Goal: Task Accomplishment & Management: Use online tool/utility

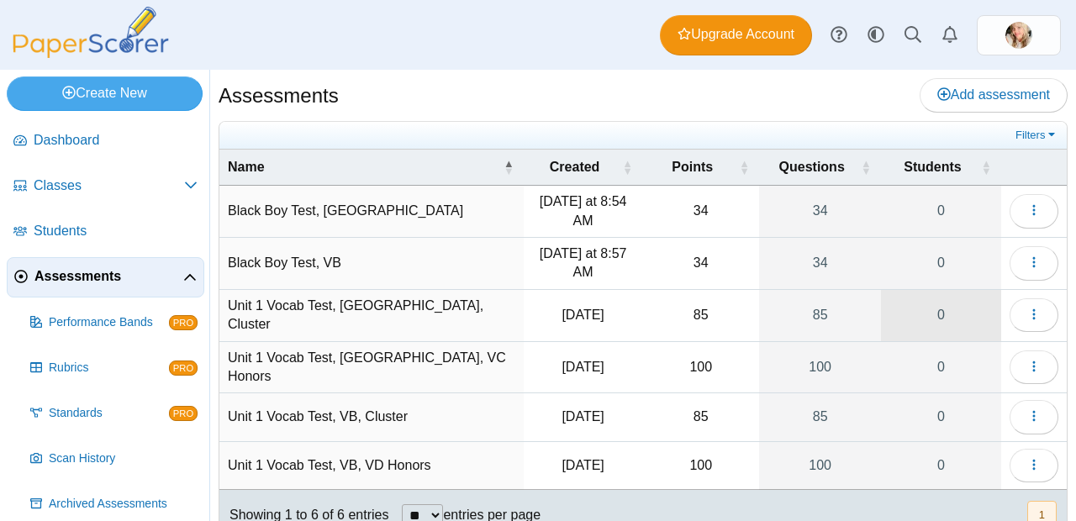
click at [933, 308] on link "0" at bounding box center [941, 315] width 120 height 51
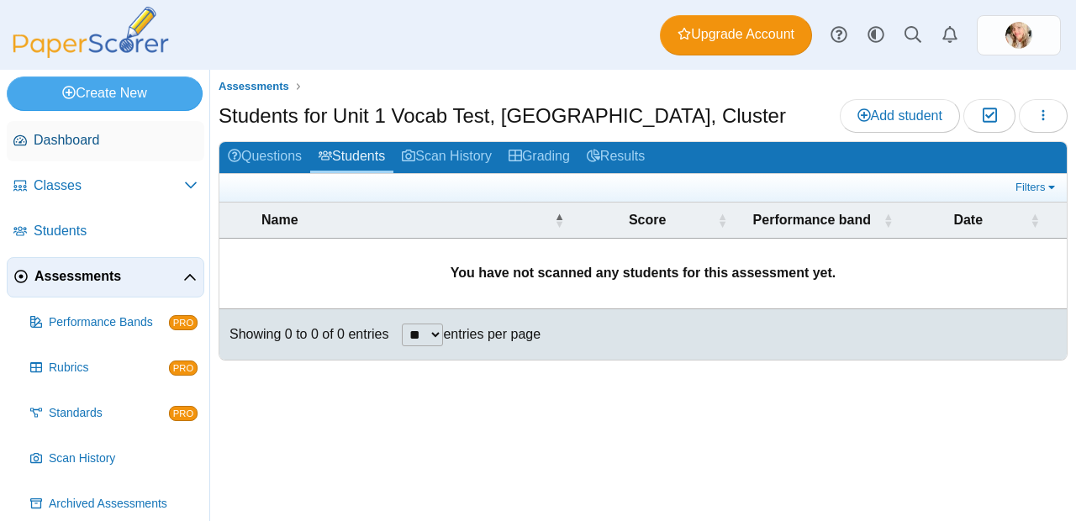
click at [76, 139] on span "Dashboard" at bounding box center [116, 140] width 164 height 18
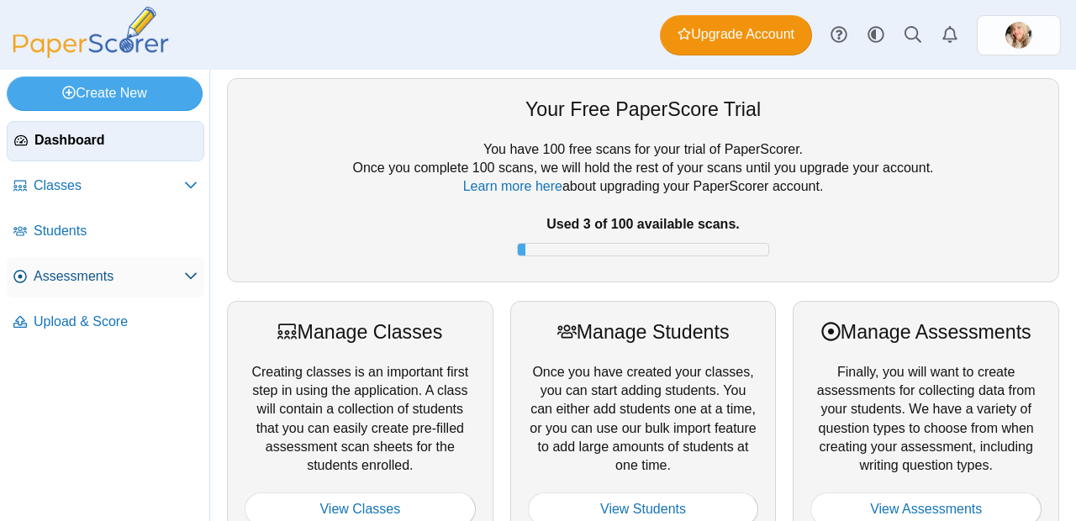
click at [88, 290] on link "Assessments" at bounding box center [105, 277] width 197 height 40
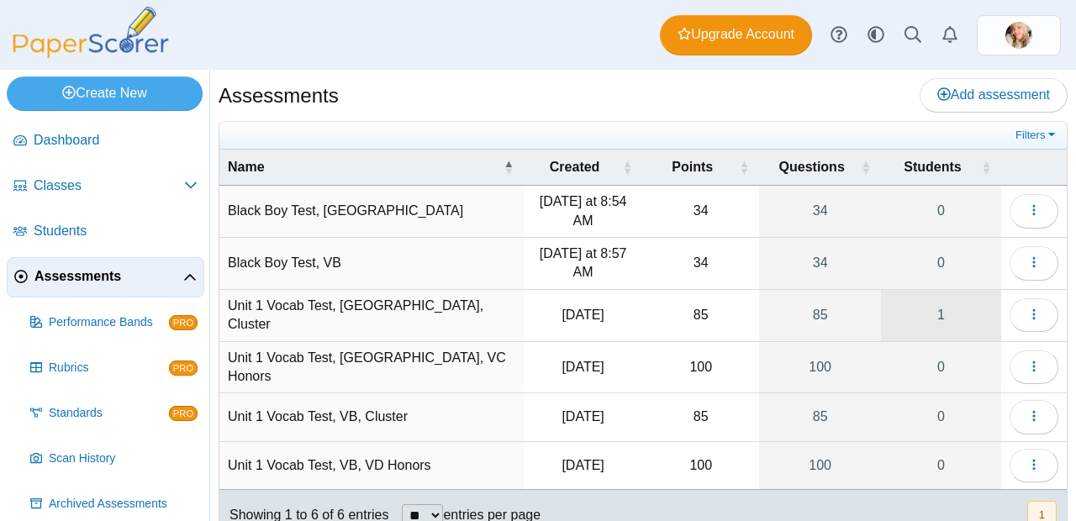
click at [941, 323] on link "1" at bounding box center [941, 315] width 120 height 51
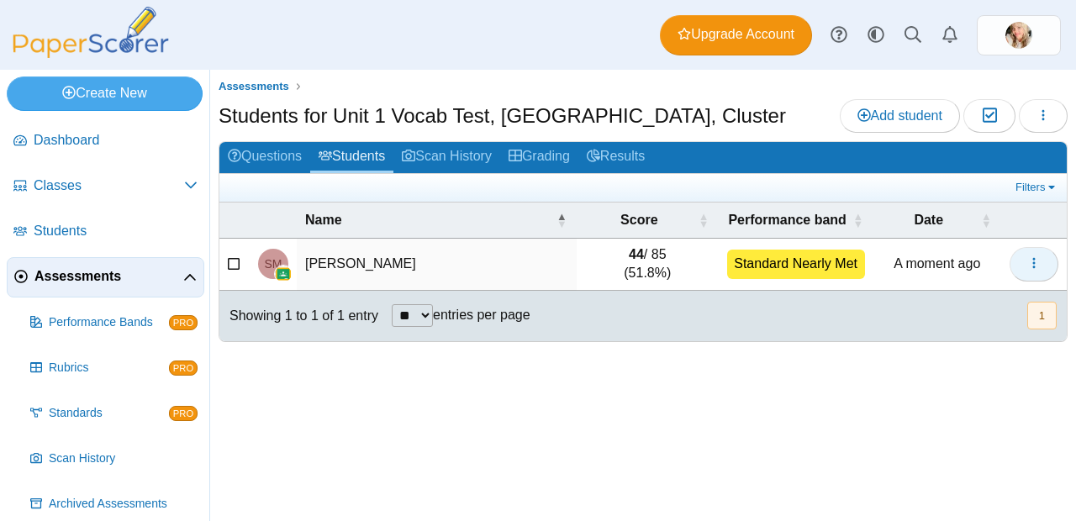
click at [1035, 263] on icon "button" at bounding box center [1033, 262] width 13 height 13
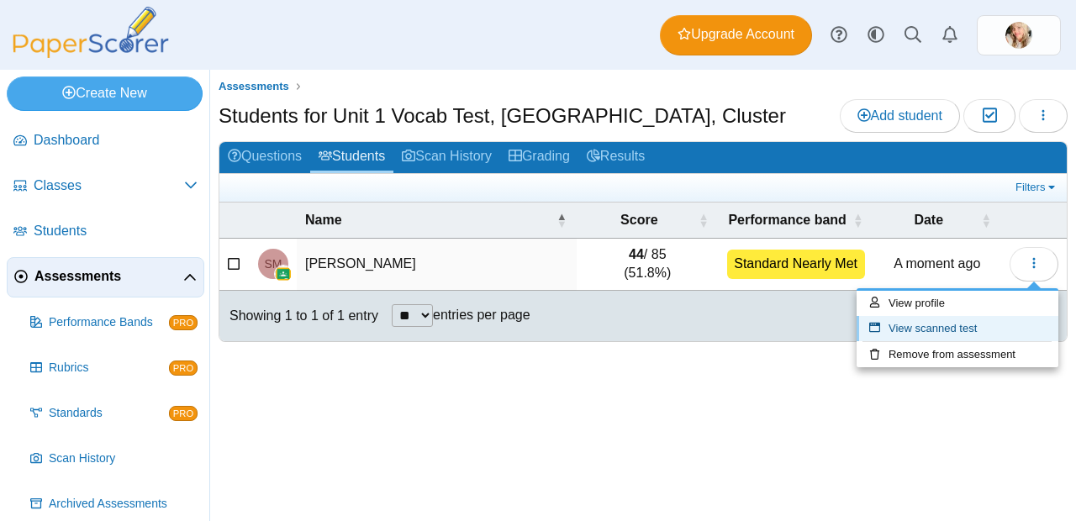
click at [973, 331] on link "View scanned test" at bounding box center [957, 328] width 202 height 25
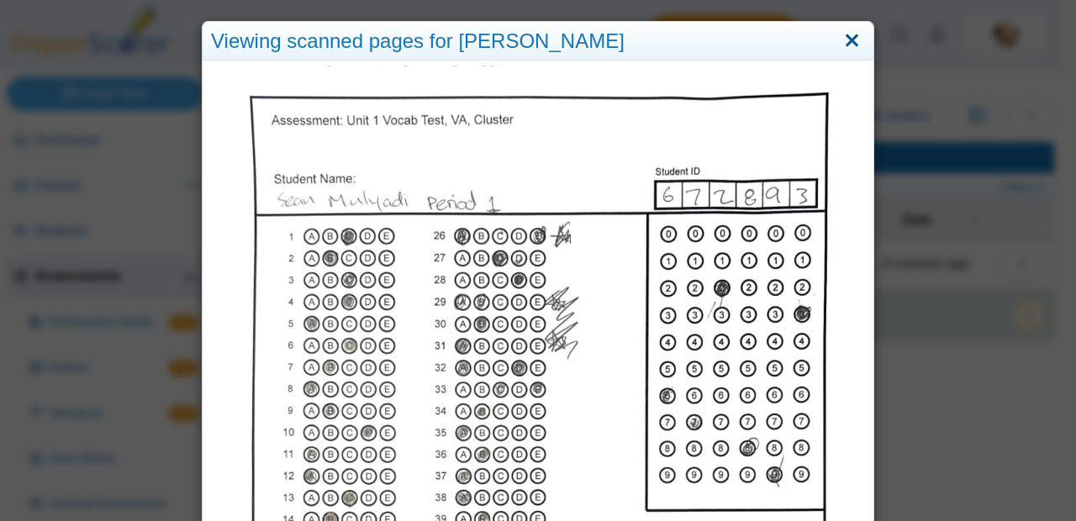
click at [845, 47] on link "Close" at bounding box center [852, 41] width 26 height 29
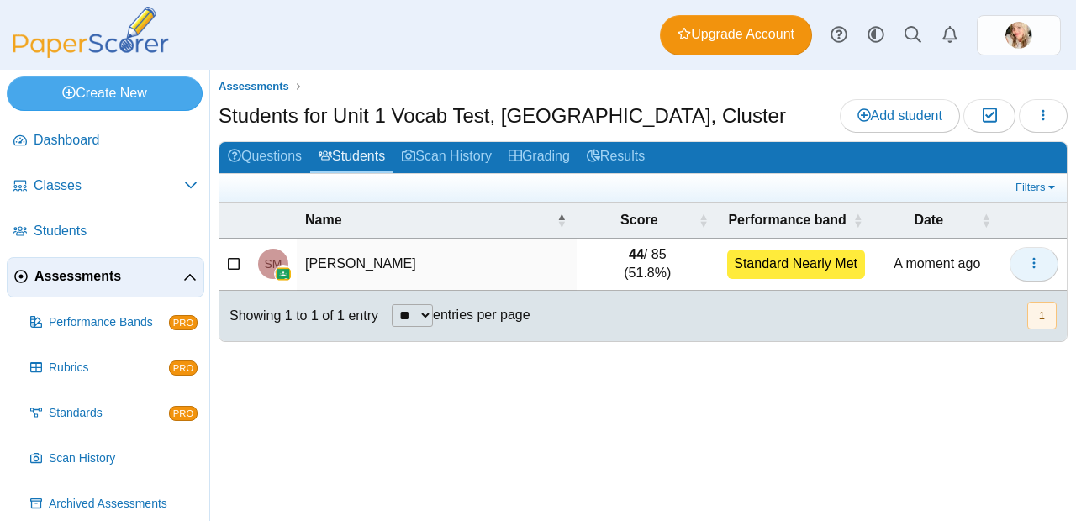
click at [1036, 266] on icon "button" at bounding box center [1033, 262] width 13 height 13
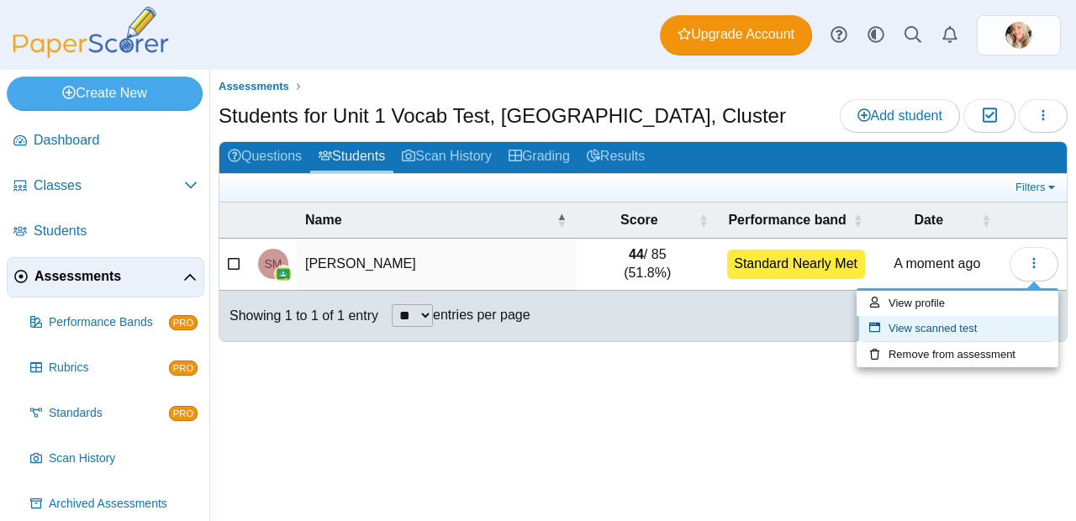
click at [988, 322] on link "View scanned test" at bounding box center [957, 328] width 202 height 25
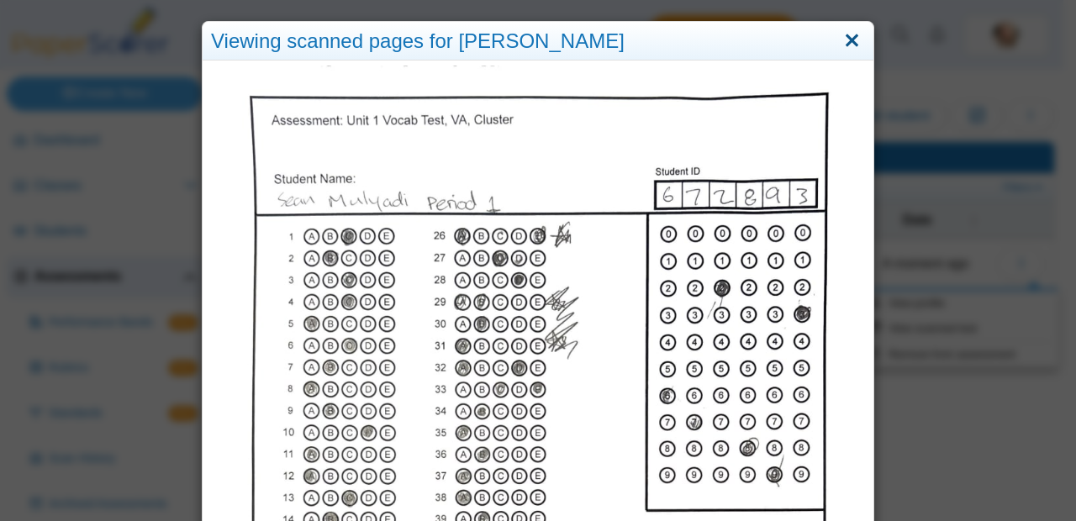
click at [846, 42] on link "Close" at bounding box center [852, 41] width 26 height 29
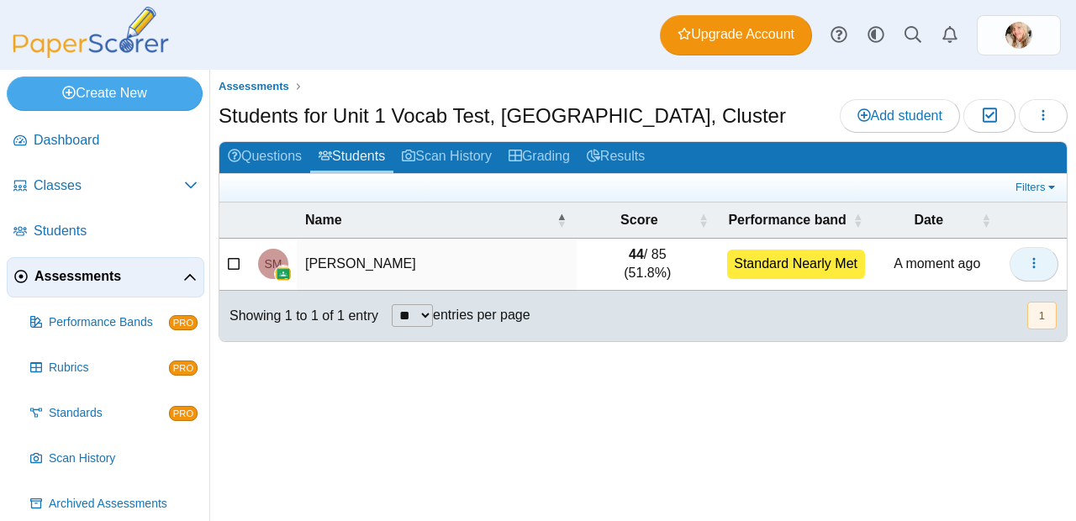
click at [1044, 249] on button "button" at bounding box center [1033, 264] width 49 height 34
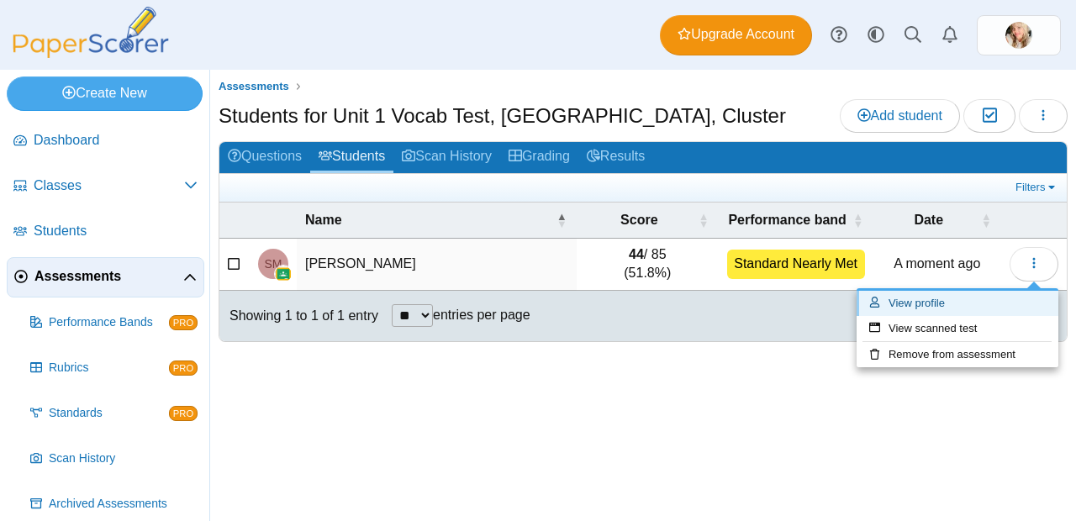
click at [892, 308] on link "View profile" at bounding box center [957, 303] width 202 height 25
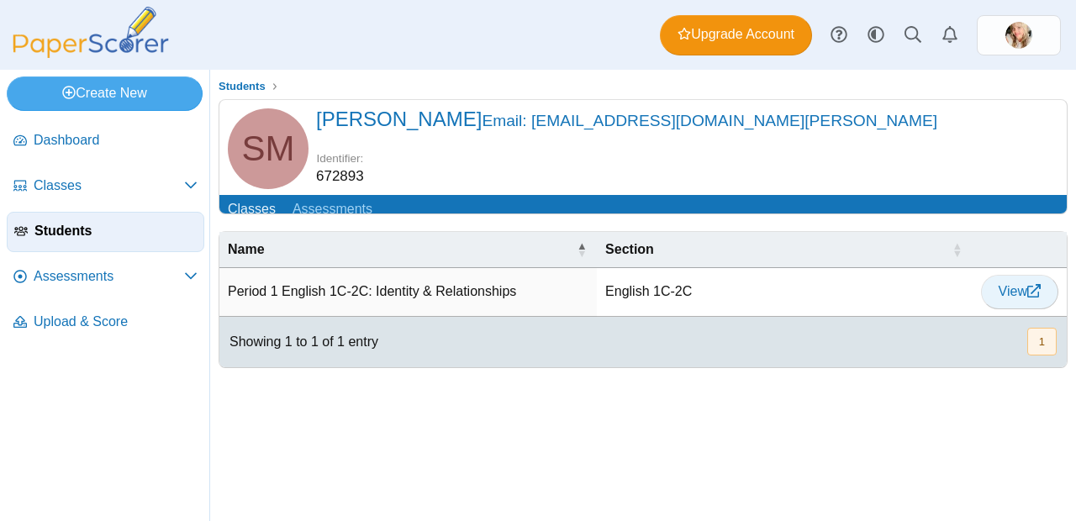
click at [1031, 297] on icon at bounding box center [1033, 290] width 13 height 13
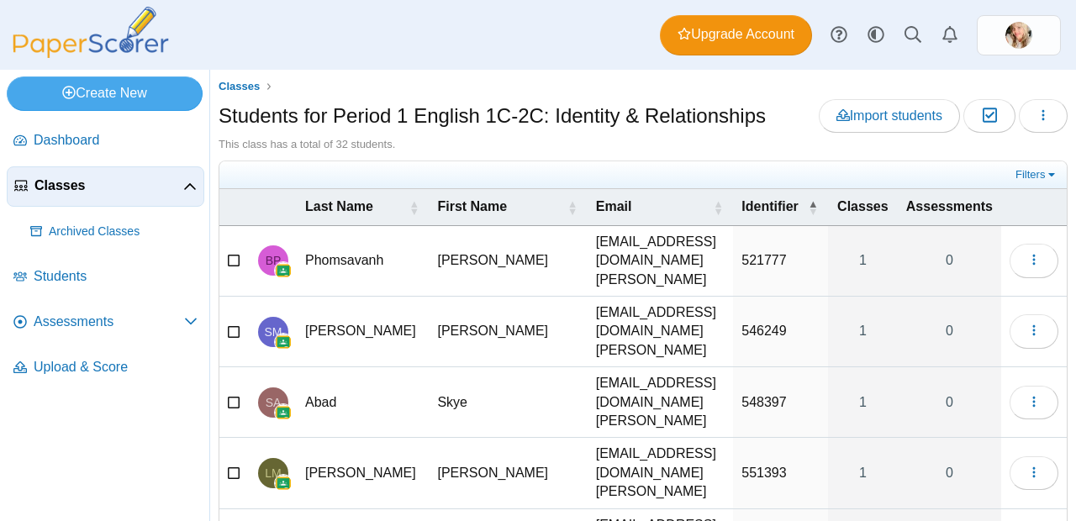
click at [327, 306] on td "[PERSON_NAME]" at bounding box center [363, 332] width 132 height 71
click at [578, 90] on ul "Classes" at bounding box center [642, 86] width 849 height 17
click at [60, 145] on span "Dashboard" at bounding box center [116, 140] width 164 height 18
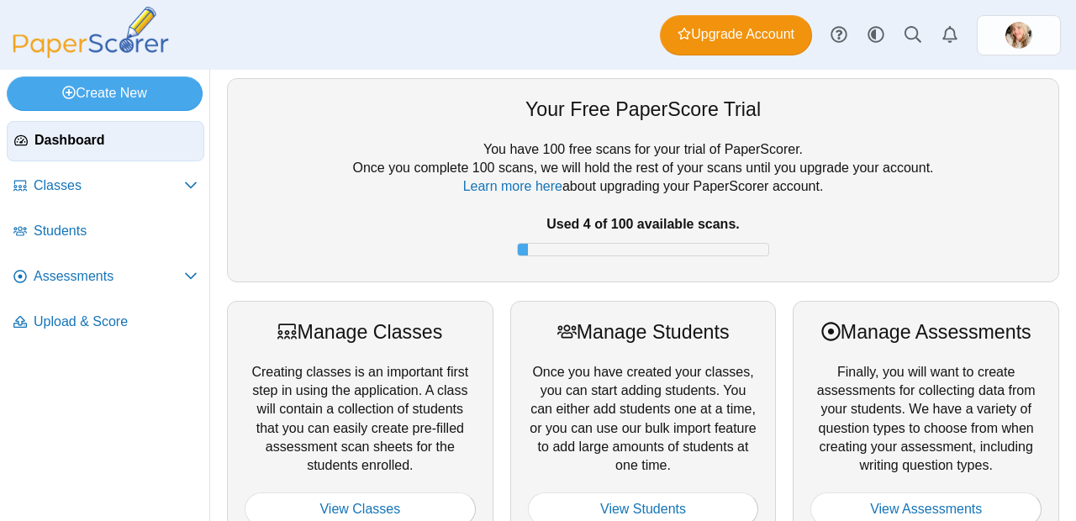
click at [76, 278] on span "Assessments" at bounding box center [109, 276] width 150 height 18
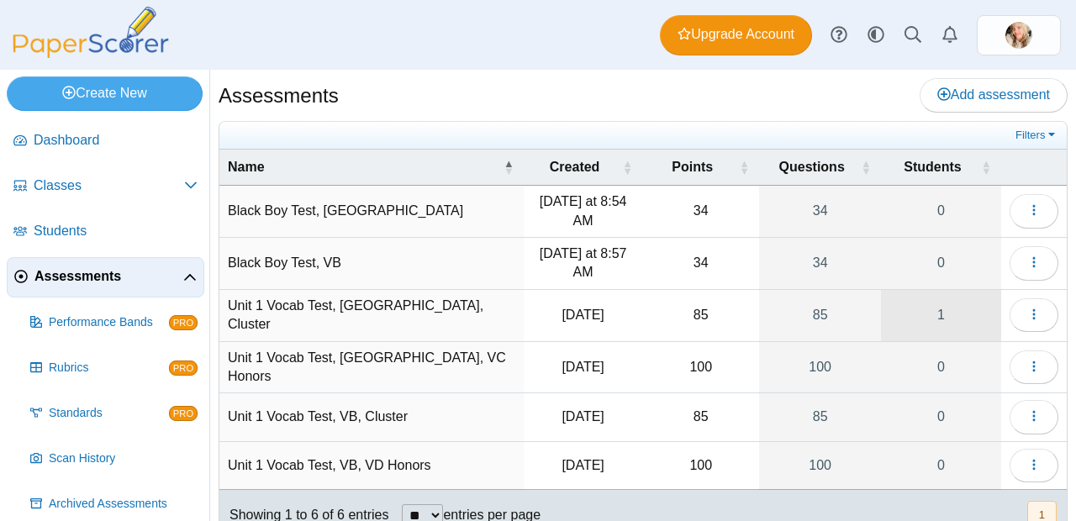
click at [921, 313] on link "1" at bounding box center [941, 315] width 120 height 51
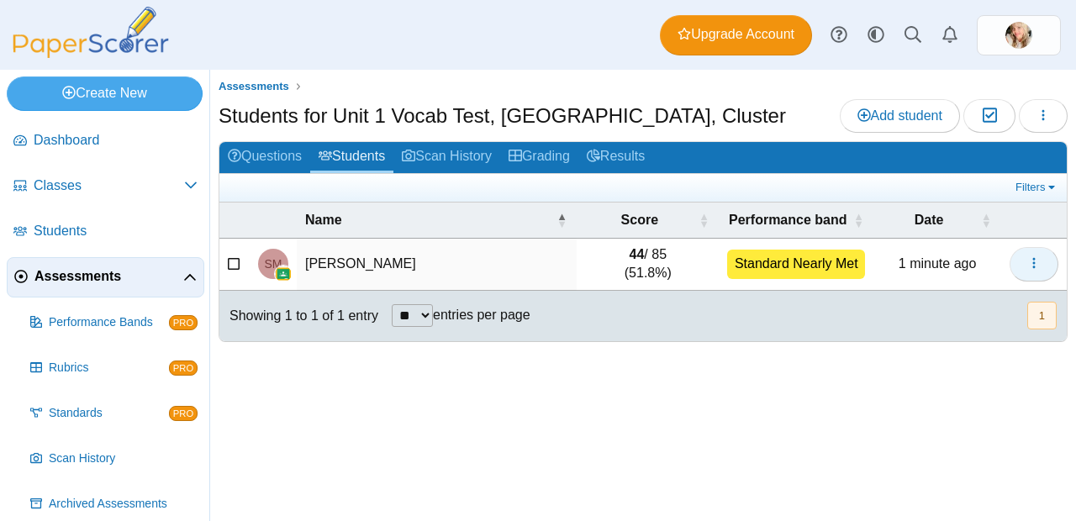
click at [1031, 263] on icon "button" at bounding box center [1033, 262] width 13 height 13
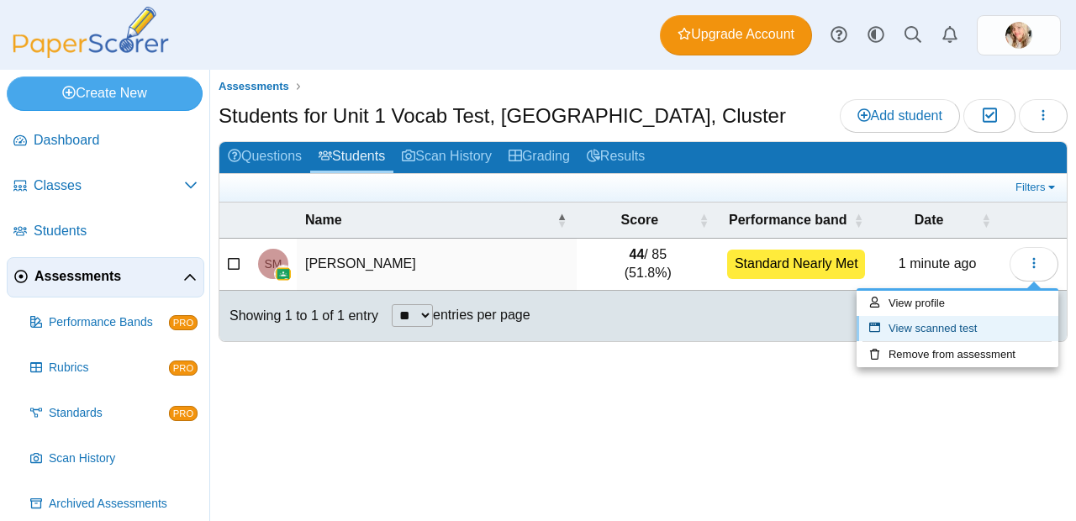
click at [961, 329] on link "View scanned test" at bounding box center [957, 328] width 202 height 25
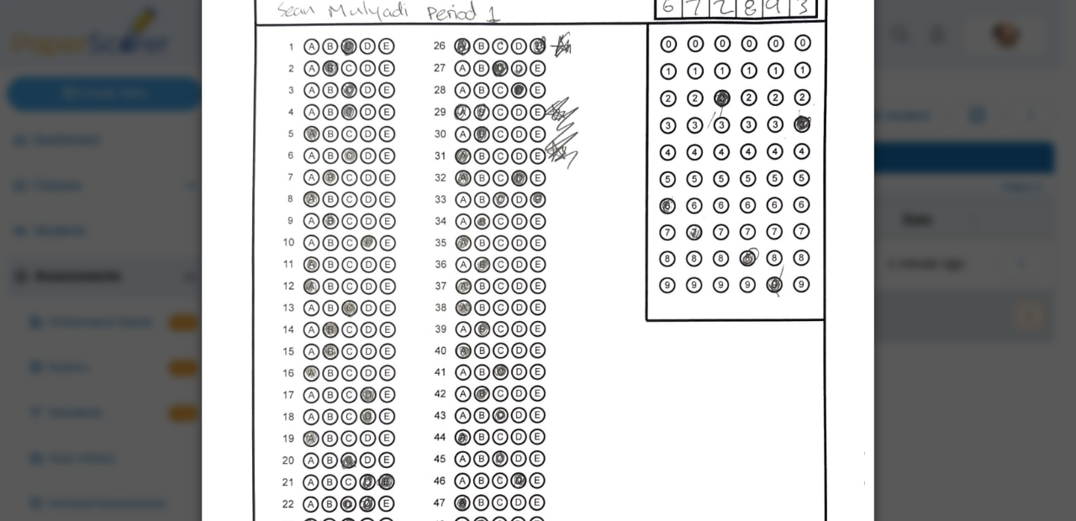
scroll to position [193, 0]
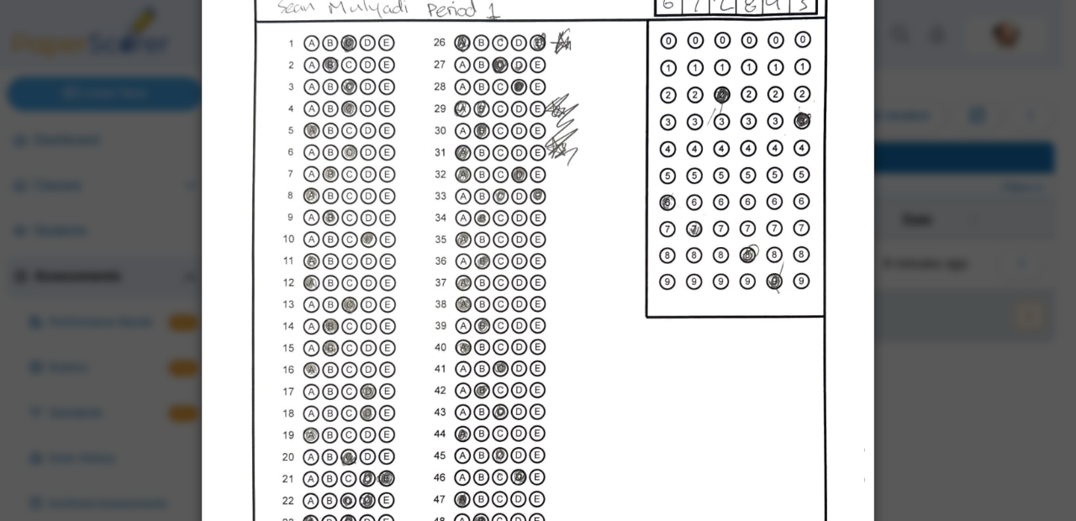
click at [602, 322] on img at bounding box center [538, 295] width 654 height 846
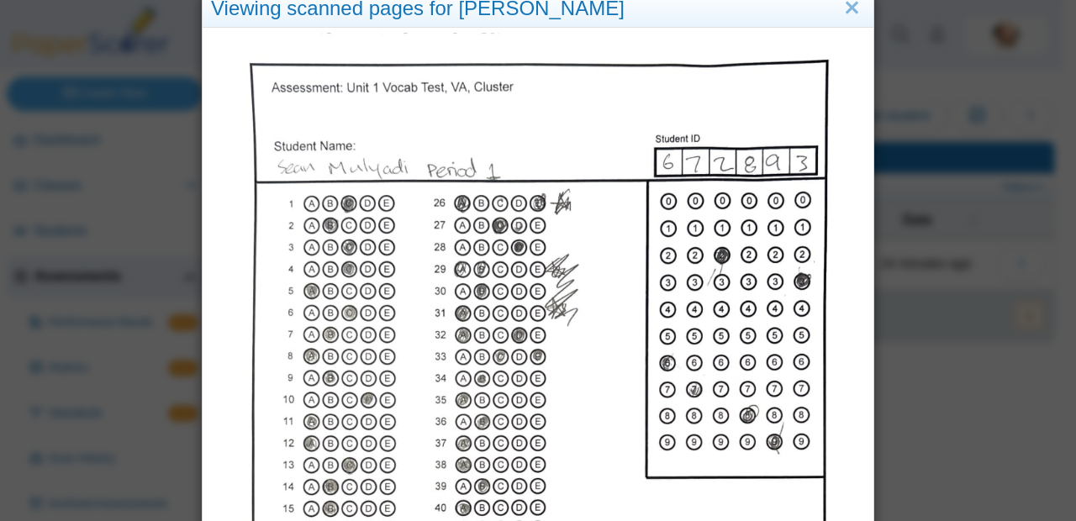
scroll to position [0, 0]
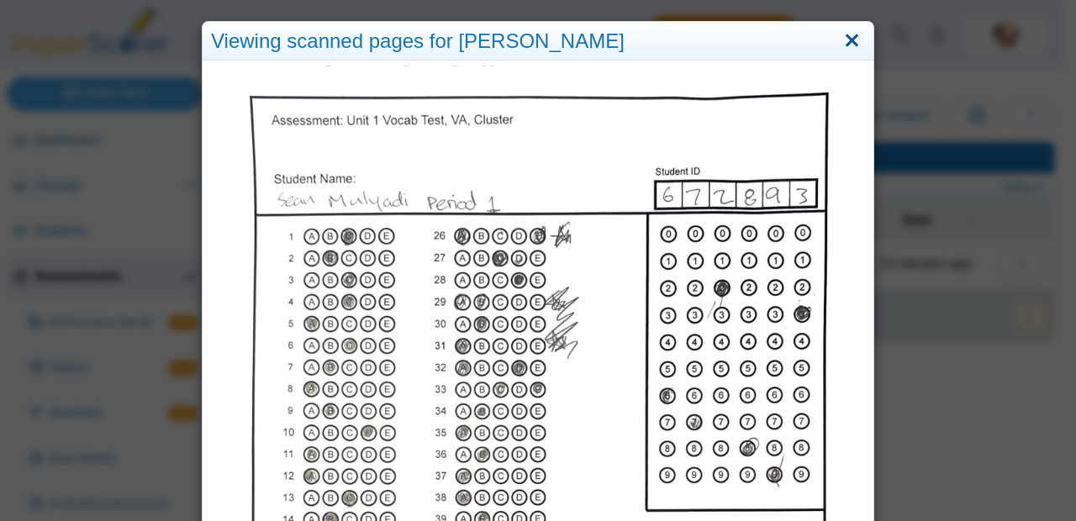
click at [850, 51] on link "Close" at bounding box center [852, 41] width 26 height 29
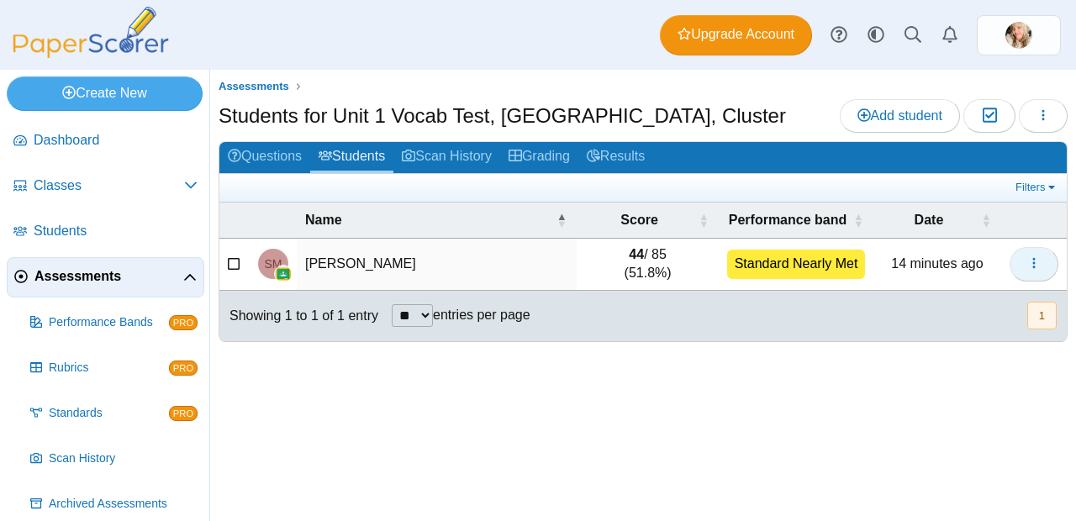
click at [1027, 265] on icon "button" at bounding box center [1033, 262] width 13 height 13
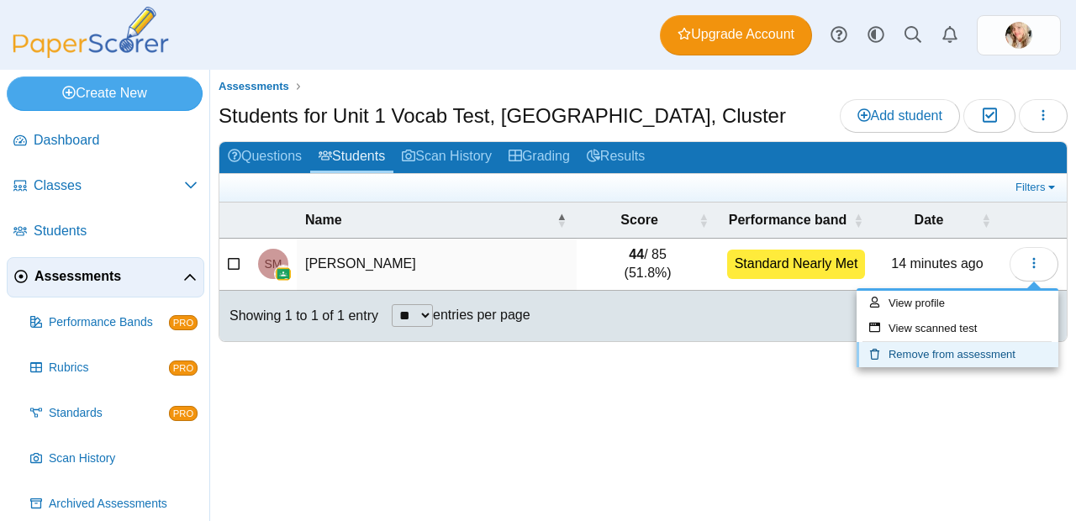
click at [958, 359] on link "Remove from assessment" at bounding box center [957, 354] width 202 height 25
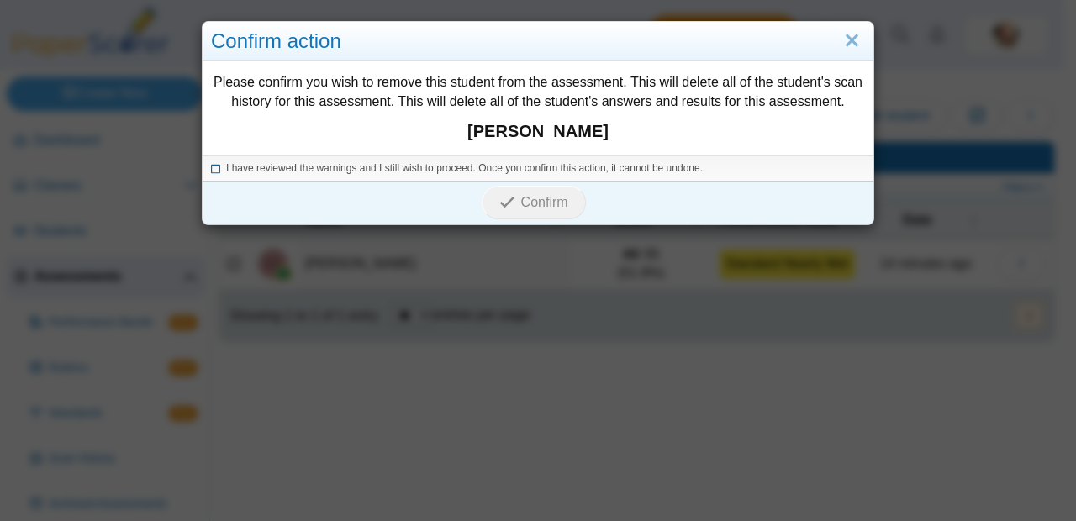
click at [211, 164] on icon at bounding box center [216, 165] width 10 height 9
click at [555, 201] on span "Confirm" at bounding box center [544, 202] width 47 height 14
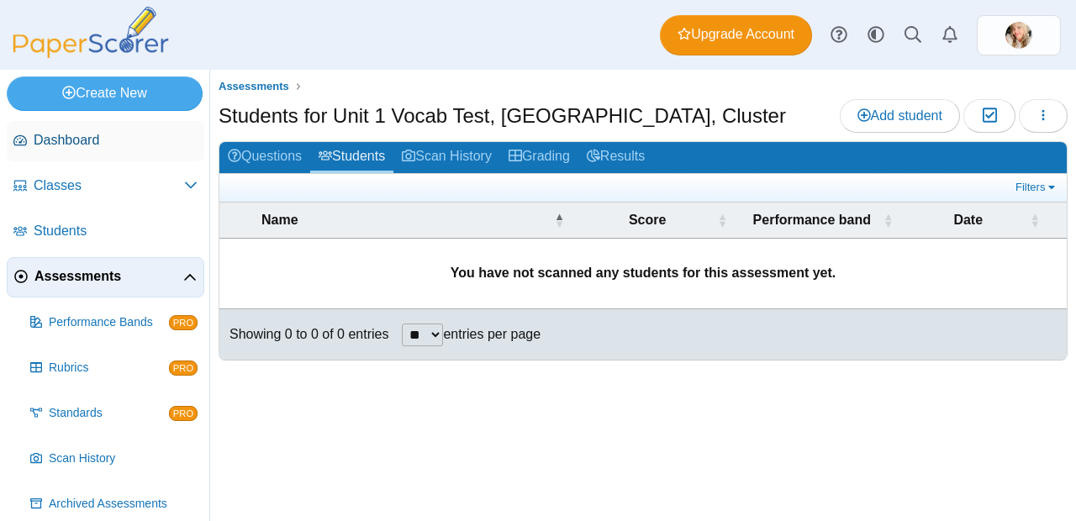
click at [73, 148] on span "Dashboard" at bounding box center [116, 140] width 164 height 18
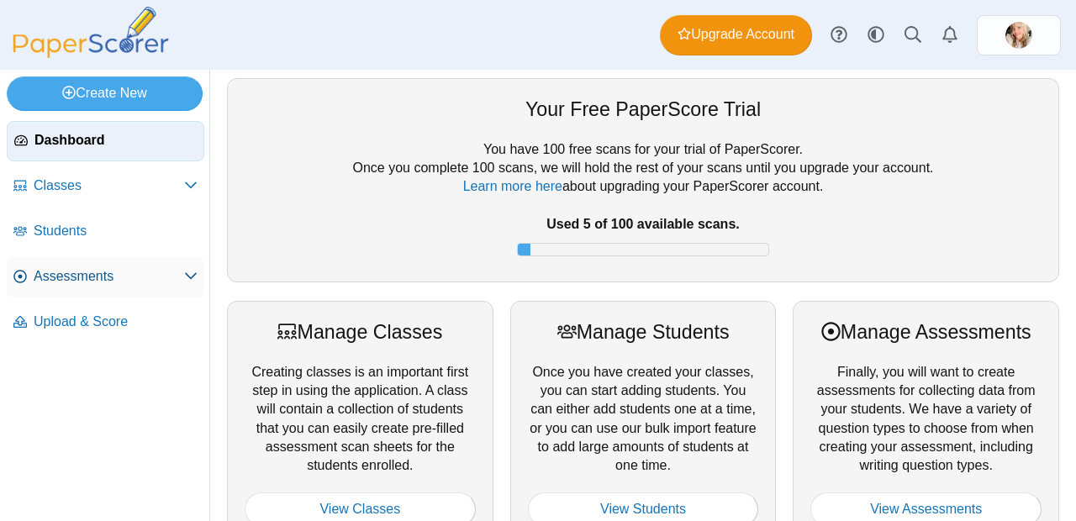
click at [60, 284] on span "Assessments" at bounding box center [109, 276] width 150 height 18
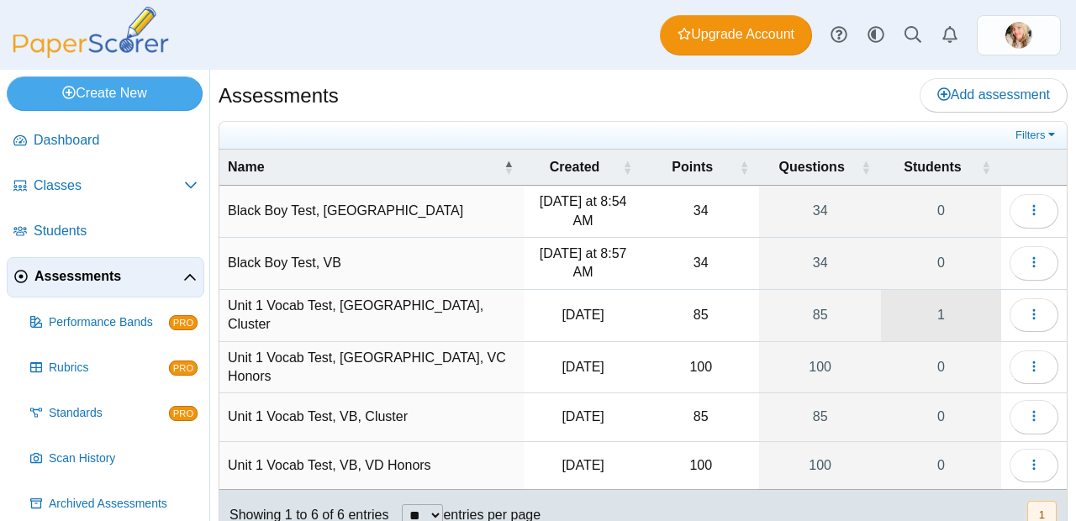
click at [945, 318] on link "1" at bounding box center [941, 315] width 120 height 51
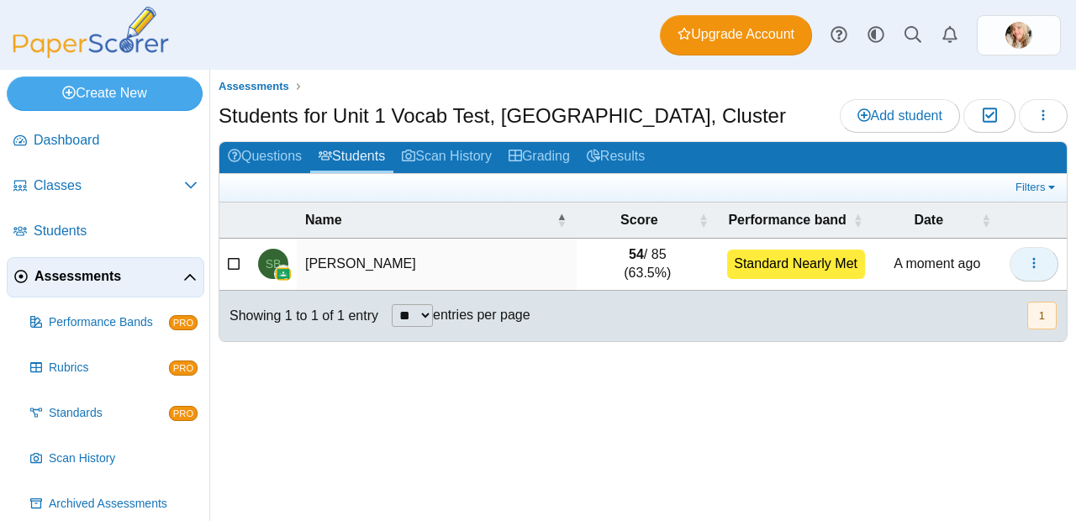
click at [1039, 275] on button "button" at bounding box center [1033, 264] width 49 height 34
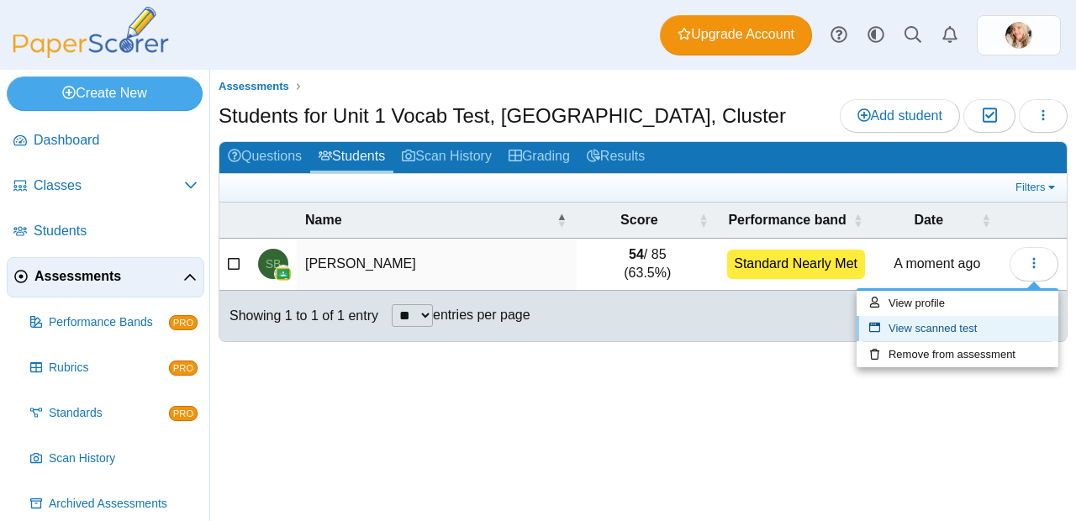
click at [983, 327] on link "View scanned test" at bounding box center [957, 328] width 202 height 25
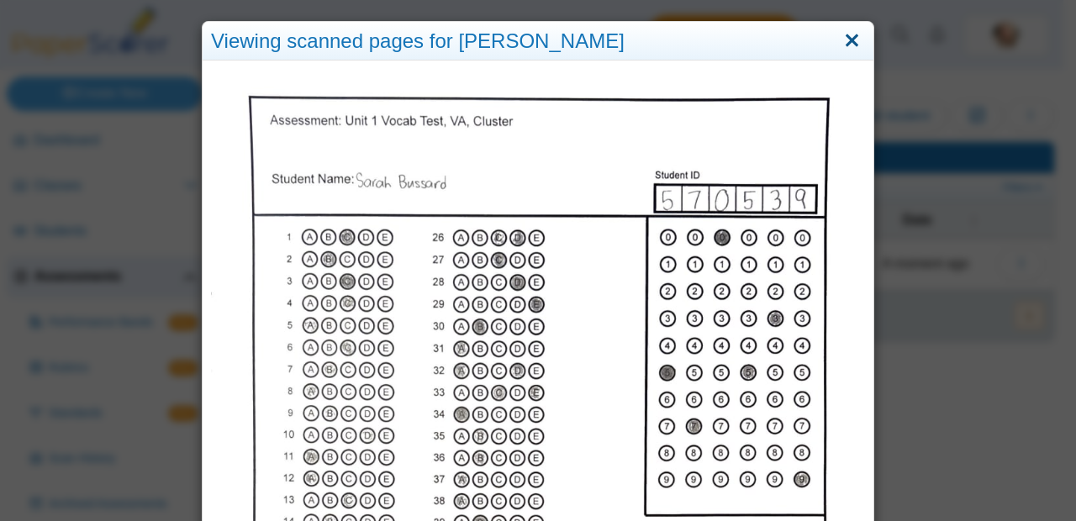
click at [850, 45] on link "Close" at bounding box center [852, 41] width 26 height 29
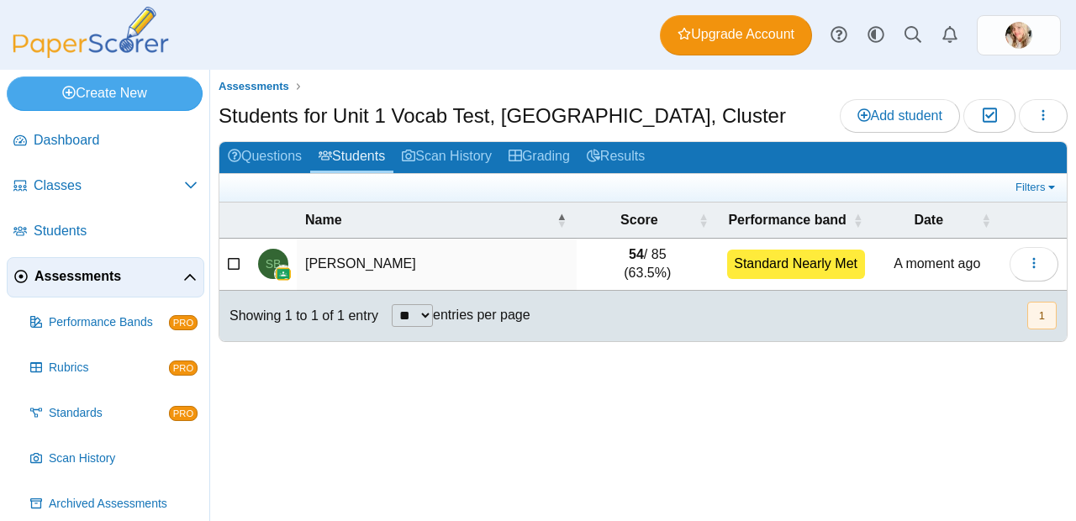
click at [87, 292] on link "Assessments" at bounding box center [105, 277] width 197 height 40
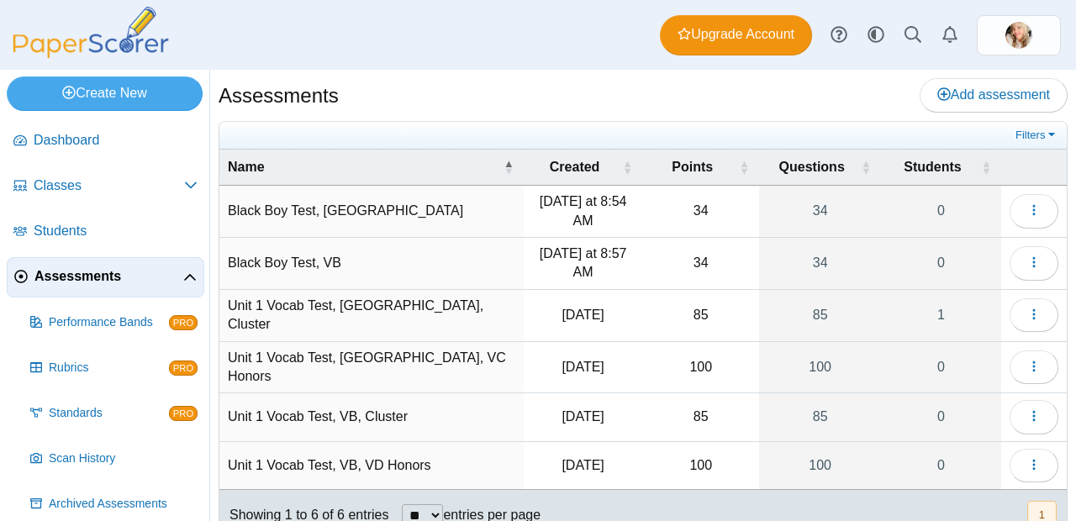
click at [371, 313] on td "Unit 1 Vocab Test, VA, Cluster" at bounding box center [371, 316] width 304 height 52
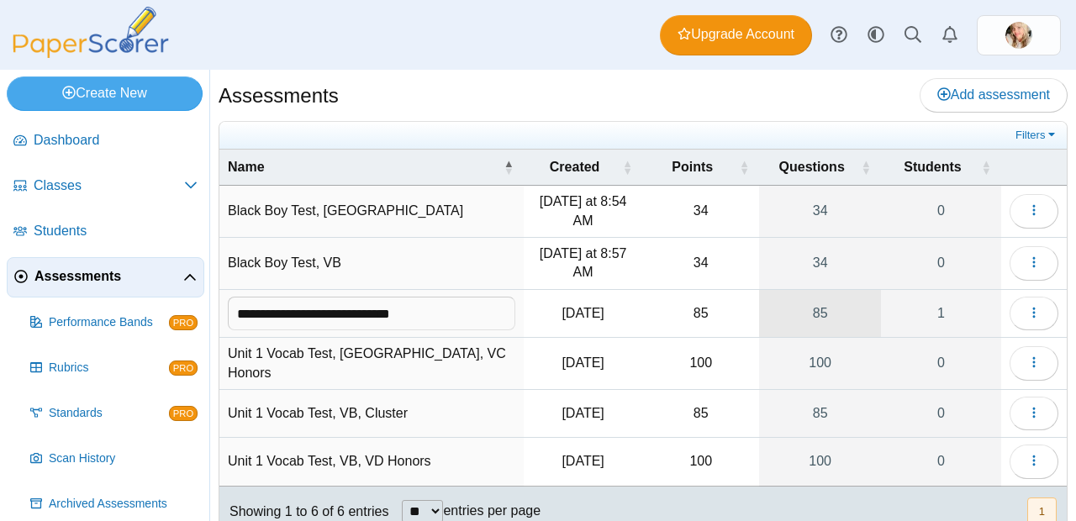
click at [818, 315] on link "85" at bounding box center [820, 313] width 122 height 47
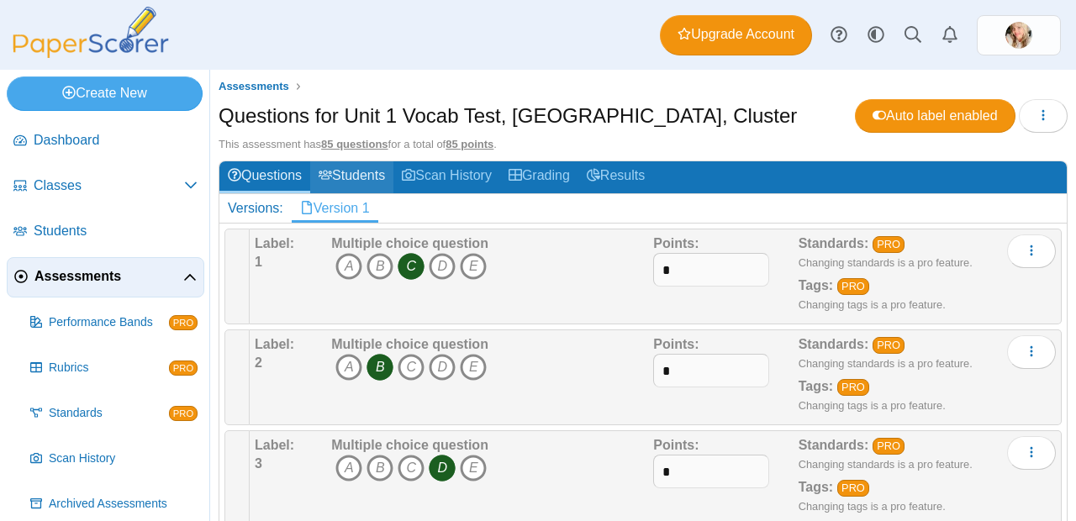
click at [382, 176] on link "Students" at bounding box center [351, 176] width 83 height 31
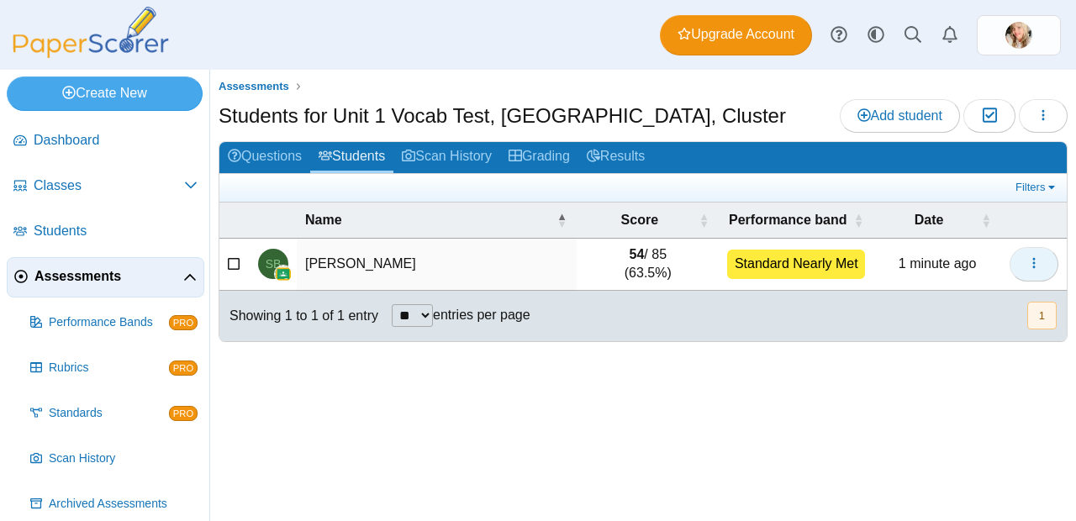
click at [1032, 266] on icon "button" at bounding box center [1033, 262] width 13 height 13
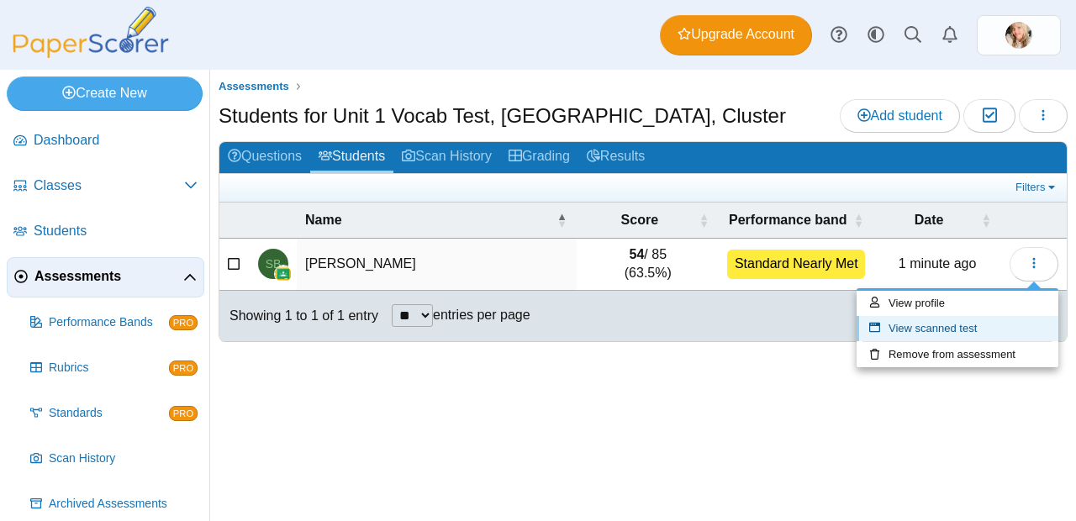
click at [966, 322] on link "View scanned test" at bounding box center [957, 328] width 202 height 25
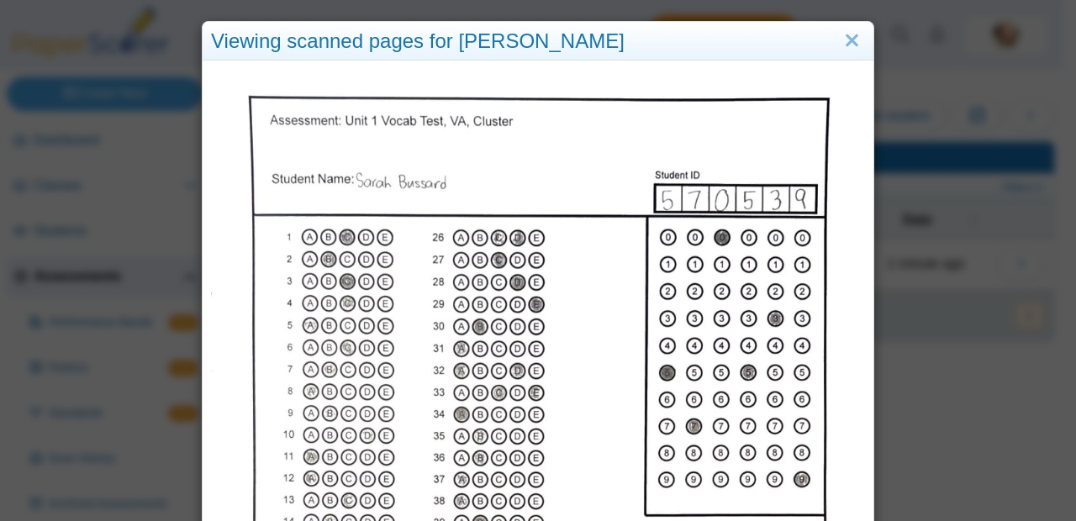
click at [859, 44] on div "Viewing scanned pages for Sarah Bussard" at bounding box center [538, 41] width 671 height 39
click at [850, 42] on link "Close" at bounding box center [852, 41] width 26 height 29
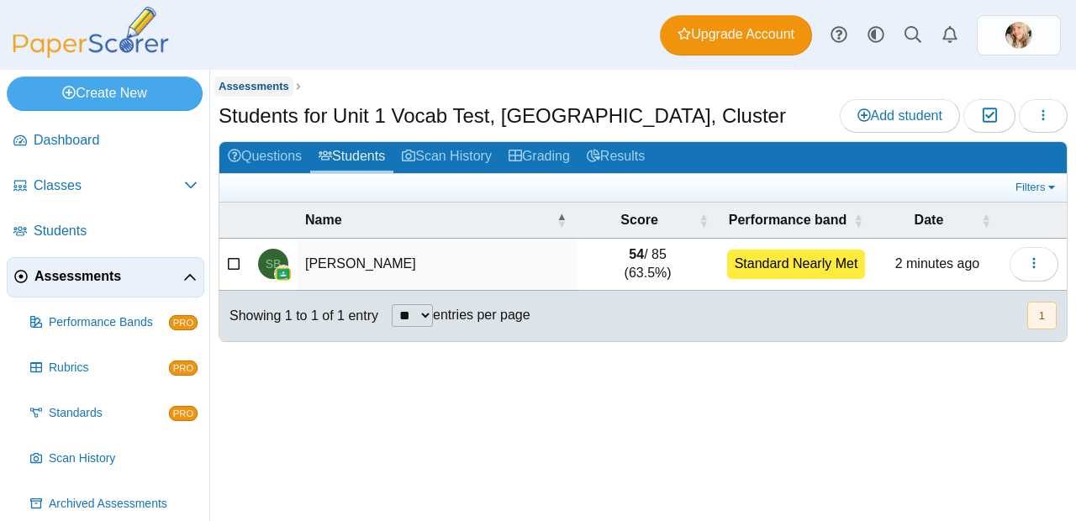
click at [241, 81] on span "Assessments" at bounding box center [253, 86] width 71 height 13
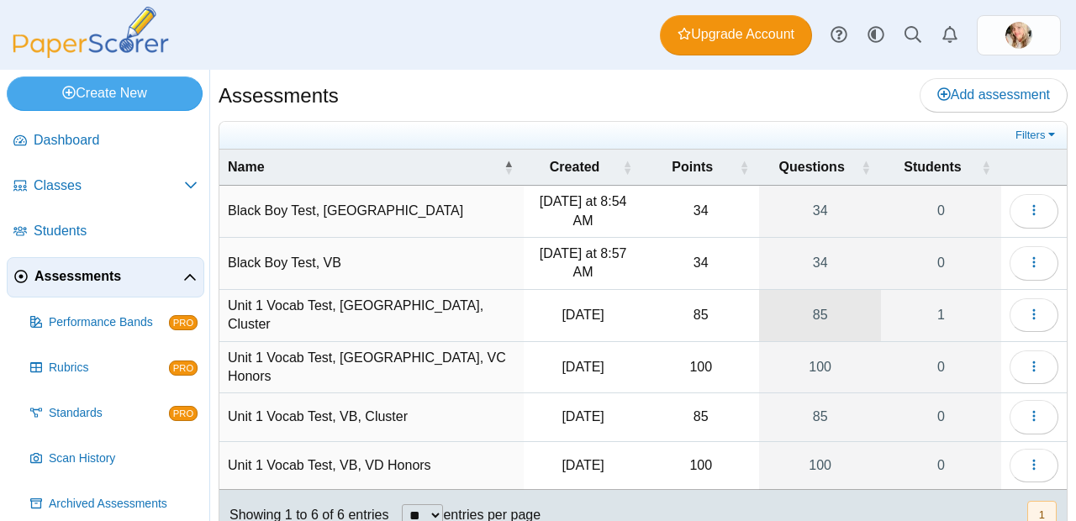
click at [821, 316] on link "85" at bounding box center [820, 315] width 122 height 51
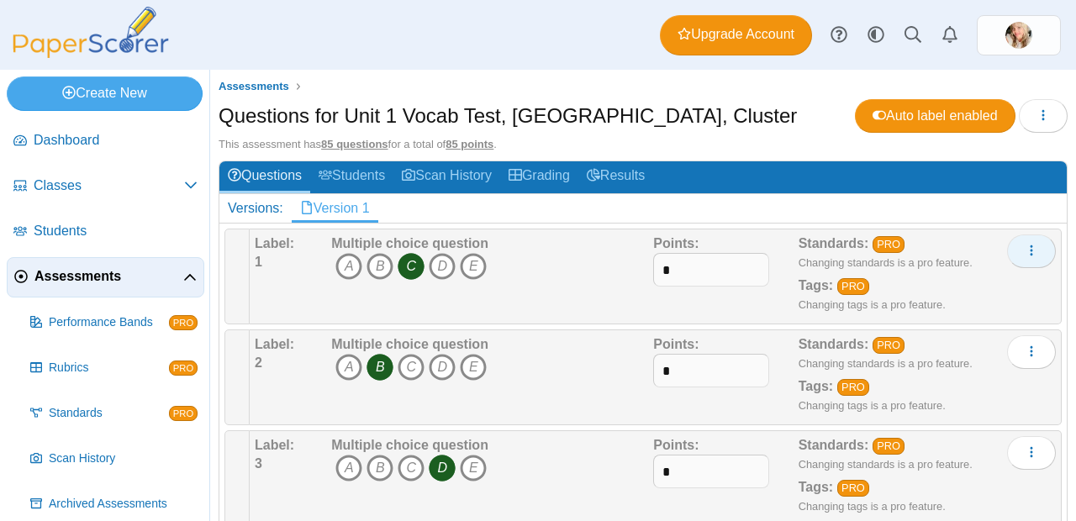
click at [1024, 256] on icon "More options" at bounding box center [1030, 250] width 13 height 13
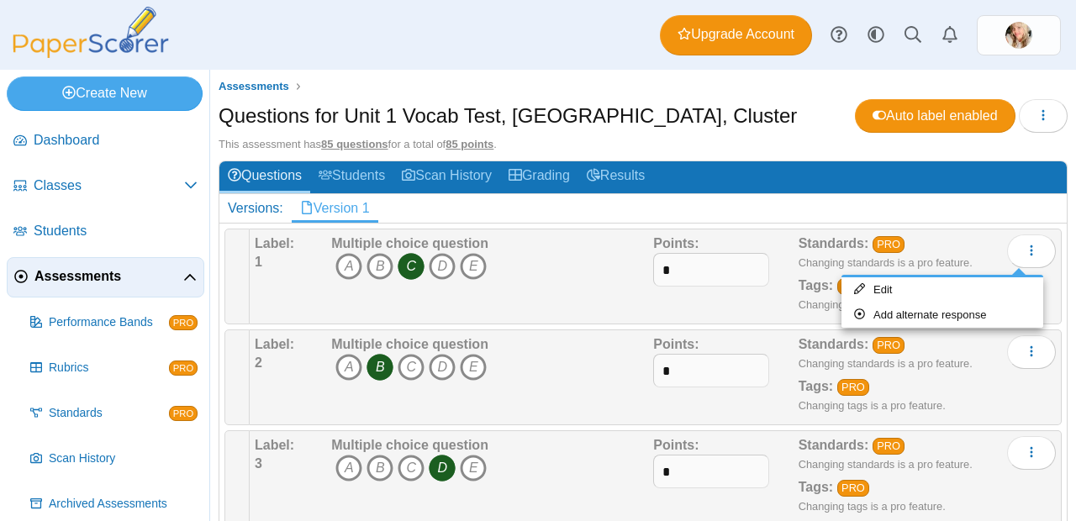
click at [852, 192] on h2 "Questions Students Scan History Grading Results" at bounding box center [642, 177] width 847 height 32
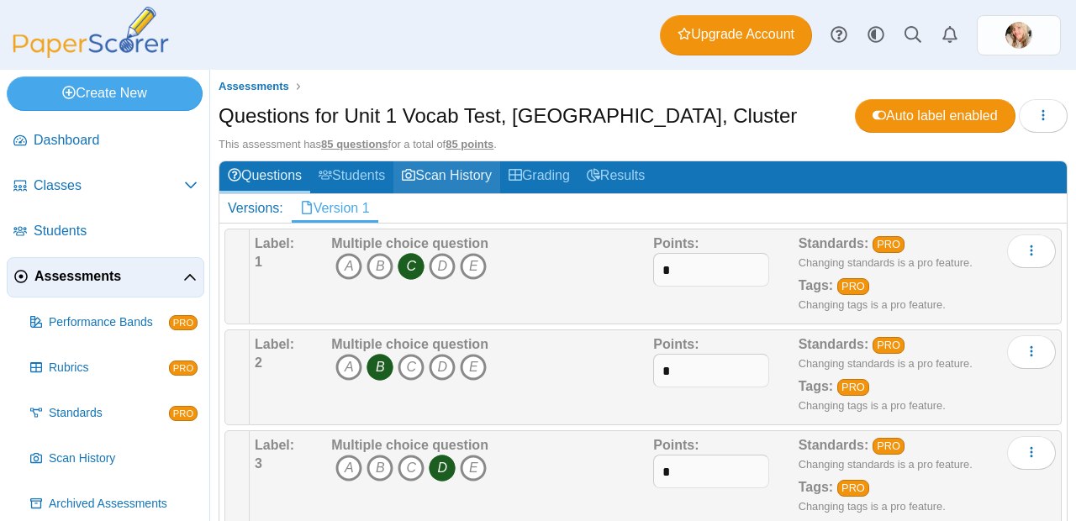
click at [444, 169] on link "Scan History" at bounding box center [446, 176] width 107 height 31
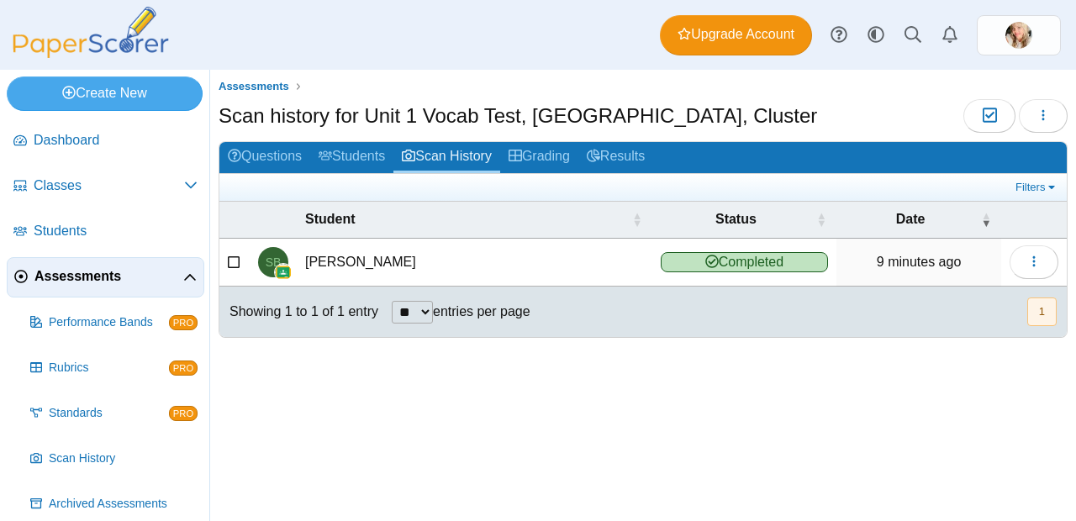
click at [624, 159] on link "Results" at bounding box center [615, 157] width 75 height 31
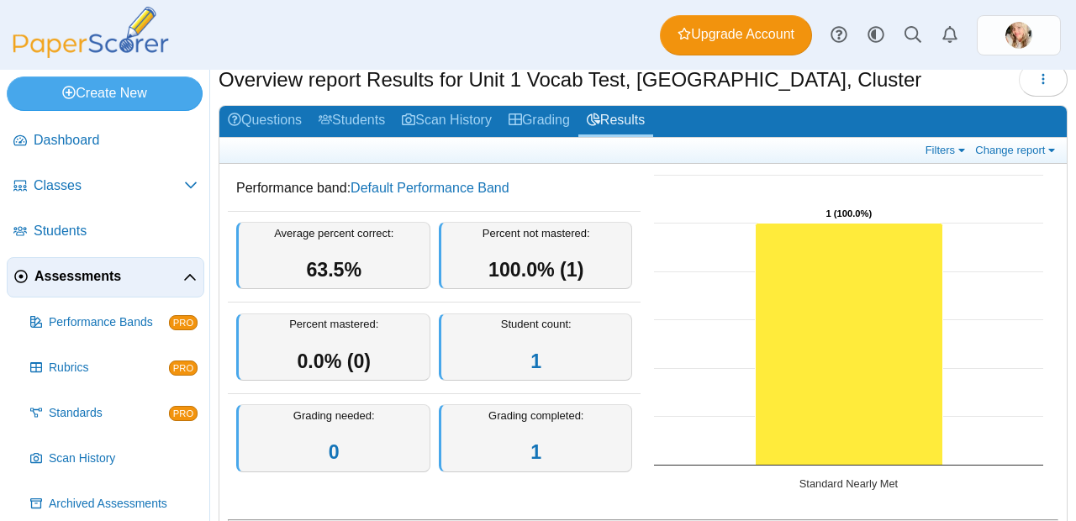
scroll to position [36, 0]
click at [554, 429] on div "Grading completed: 1" at bounding box center [536, 438] width 194 height 68
click at [497, 460] on div "Grading completed: 1" at bounding box center [536, 438] width 194 height 68
click at [531, 450] on link "1" at bounding box center [535, 452] width 11 height 22
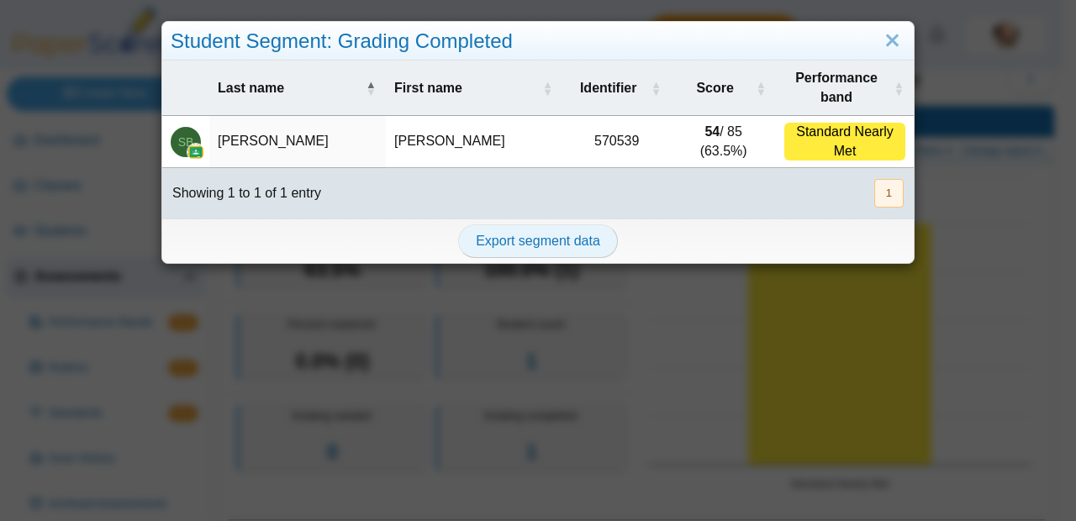
click at [521, 243] on span "Export segment data" at bounding box center [538, 241] width 124 height 14
click at [884, 37] on link "Close" at bounding box center [892, 41] width 26 height 29
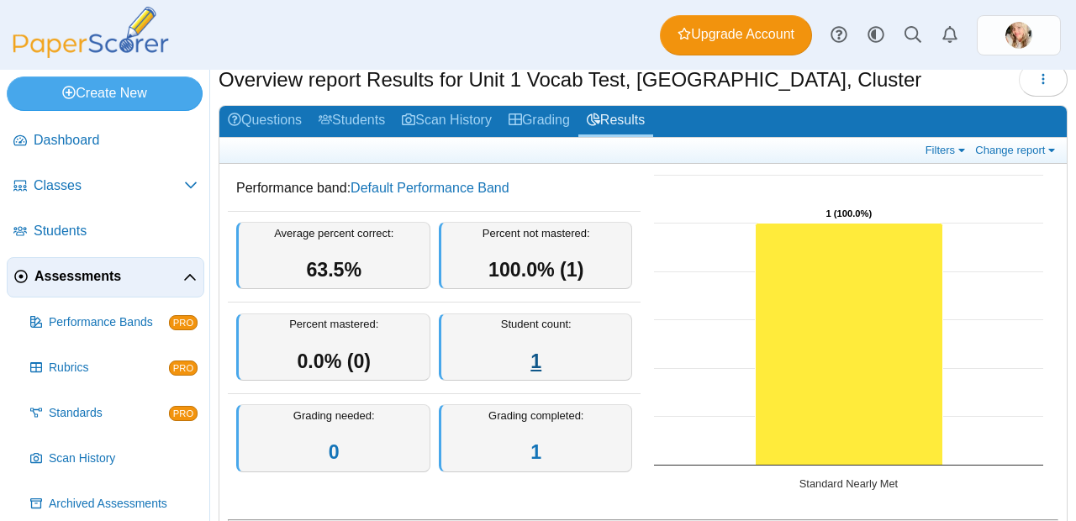
click at [530, 360] on link "1" at bounding box center [535, 361] width 11 height 22
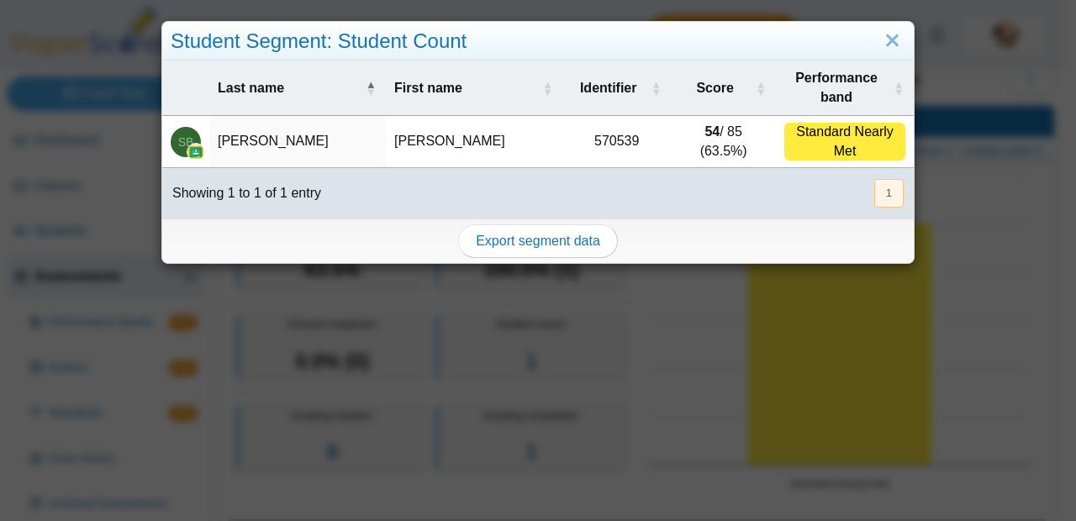
click at [698, 147] on td "54 / 85 (63.5%)" at bounding box center [723, 142] width 105 height 52
click at [879, 42] on link "Close" at bounding box center [892, 41] width 26 height 29
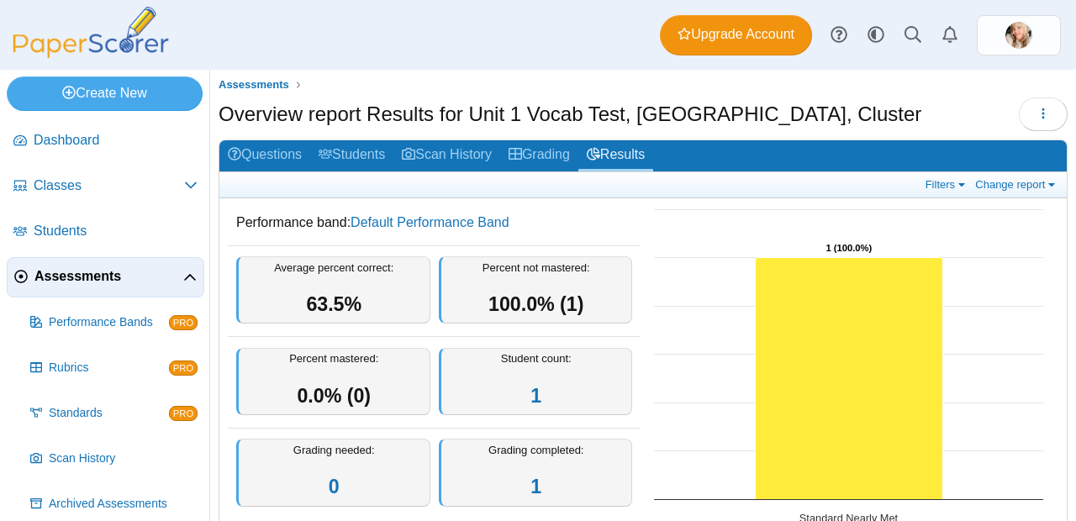
scroll to position [0, 0]
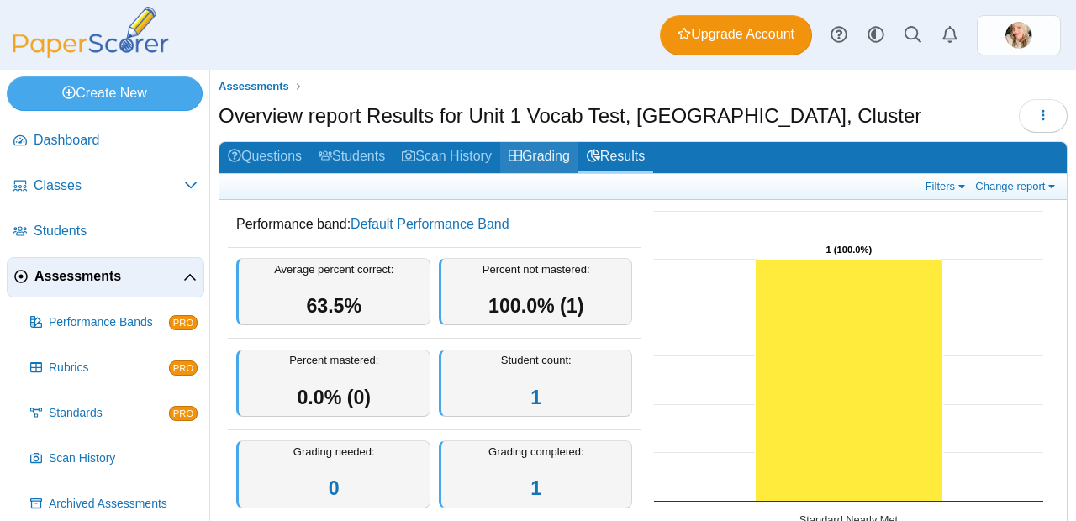
click at [538, 149] on link "Grading" at bounding box center [539, 157] width 78 height 31
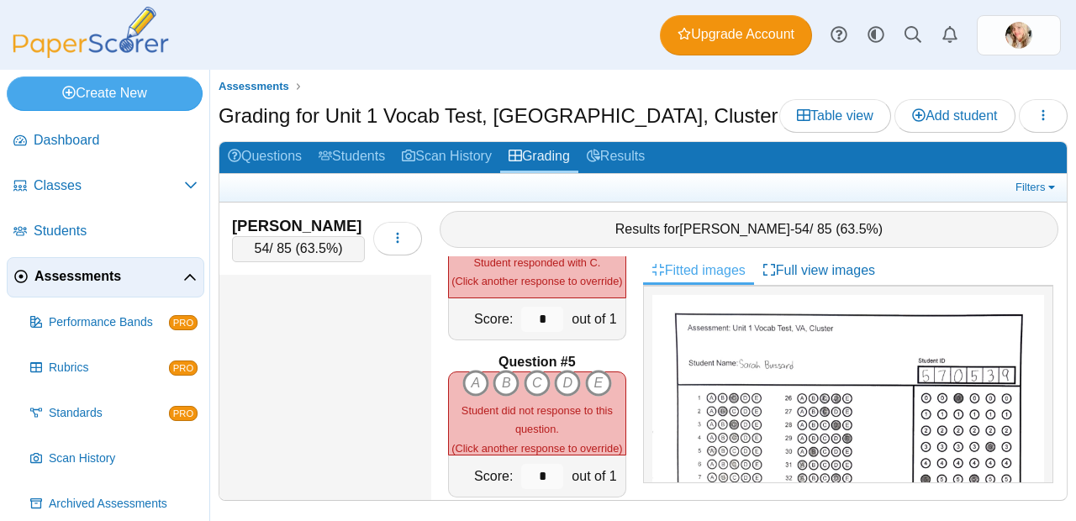
scroll to position [551, 0]
click at [471, 371] on icon "A" at bounding box center [475, 382] width 27 height 27
type input "*"
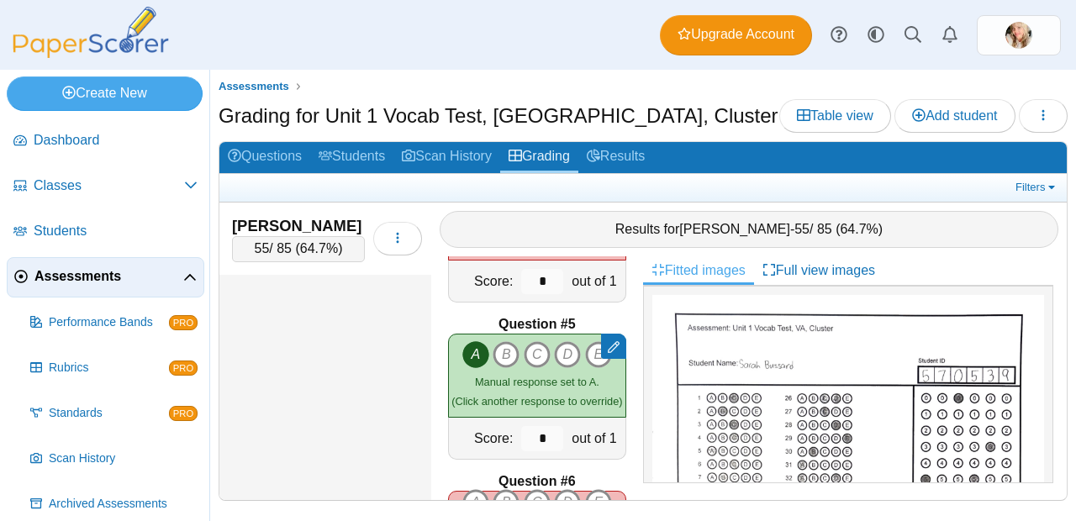
scroll to position [757, 0]
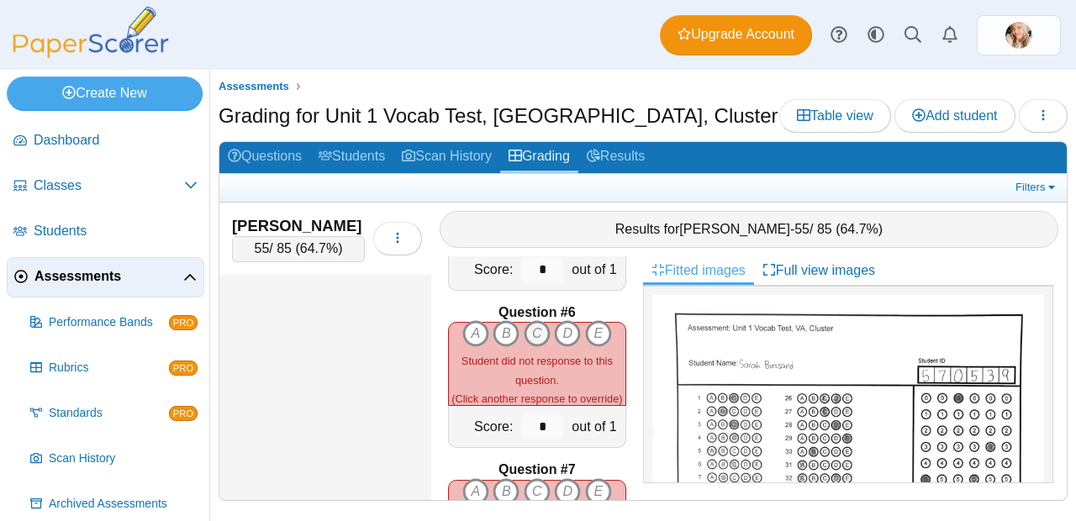
click at [534, 326] on icon "C" at bounding box center [536, 333] width 27 height 27
type input "*"
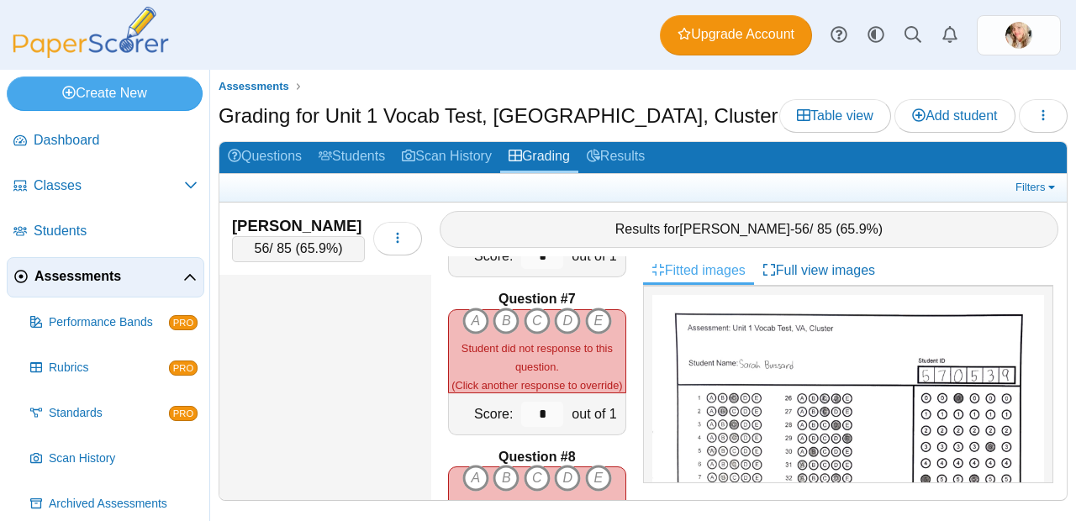
scroll to position [928, 0]
click at [502, 310] on icon "B" at bounding box center [505, 320] width 27 height 27
type input "*"
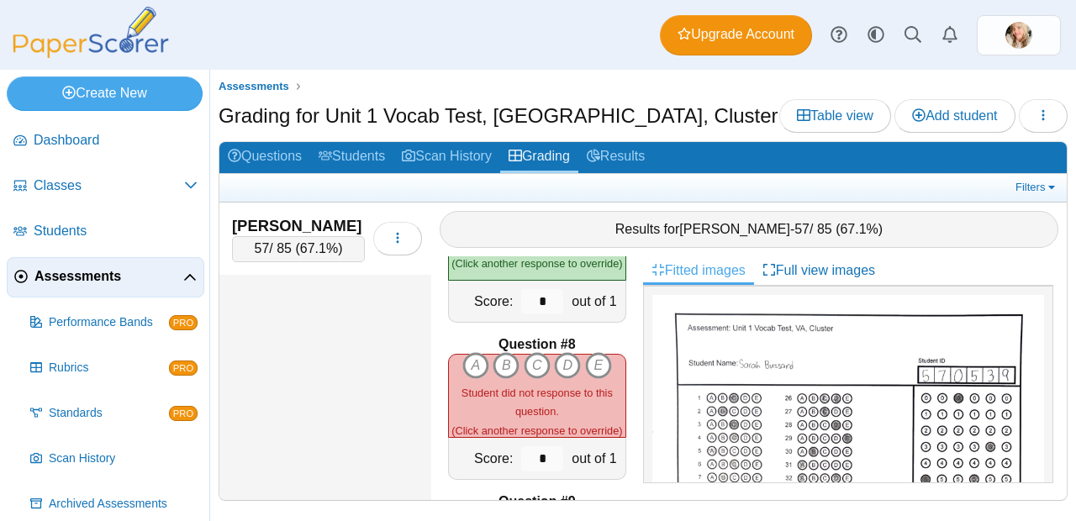
scroll to position [1106, 0]
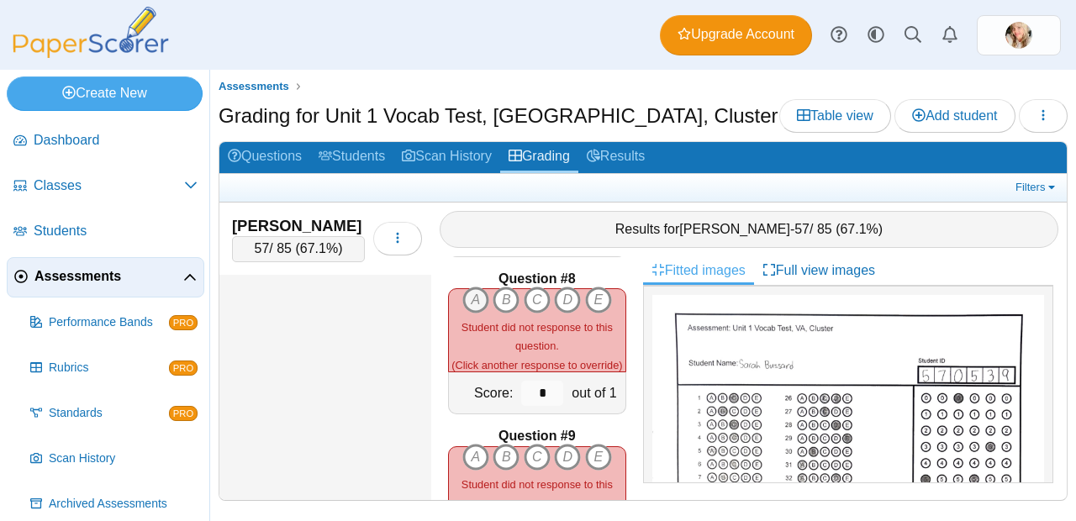
click at [471, 292] on icon "A" at bounding box center [475, 300] width 27 height 27
type input "*"
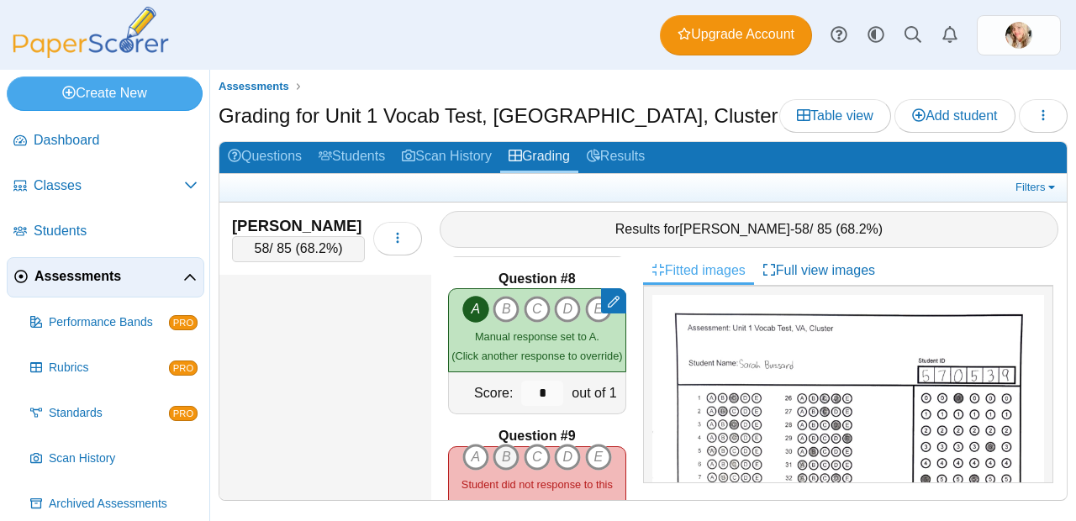
click at [508, 451] on icon "B" at bounding box center [505, 457] width 27 height 27
type input "*"
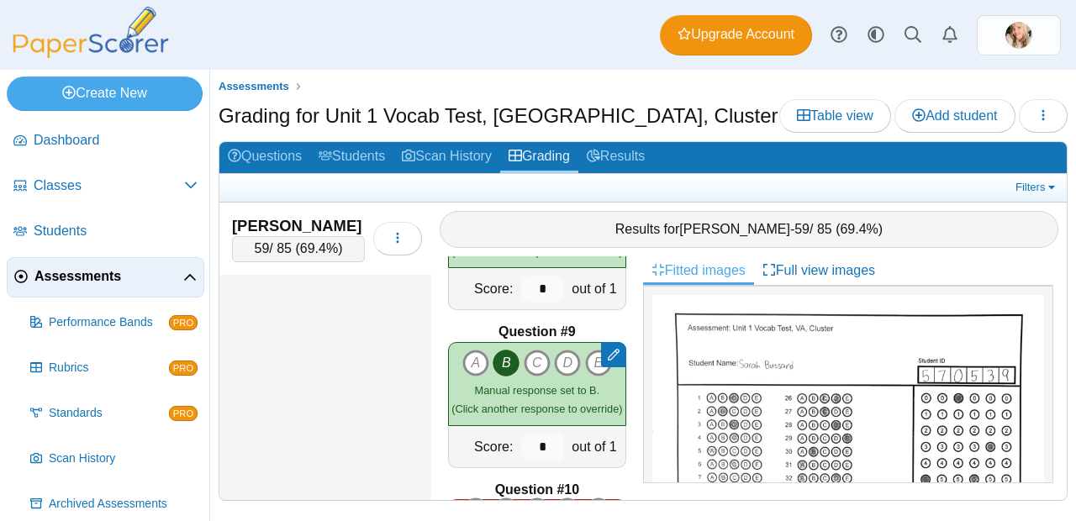
scroll to position [1385, 0]
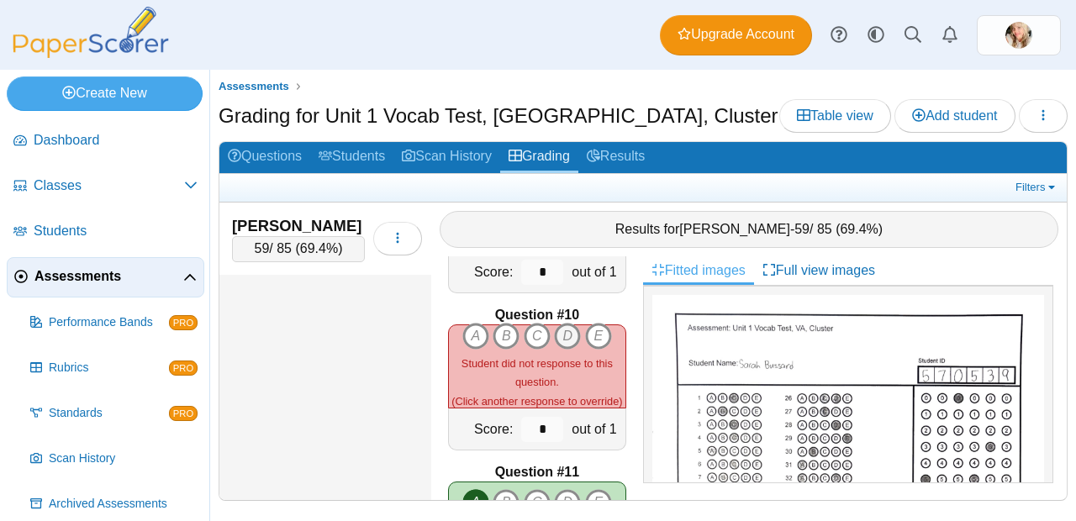
click at [560, 330] on icon "D" at bounding box center [567, 336] width 27 height 27
type input "*"
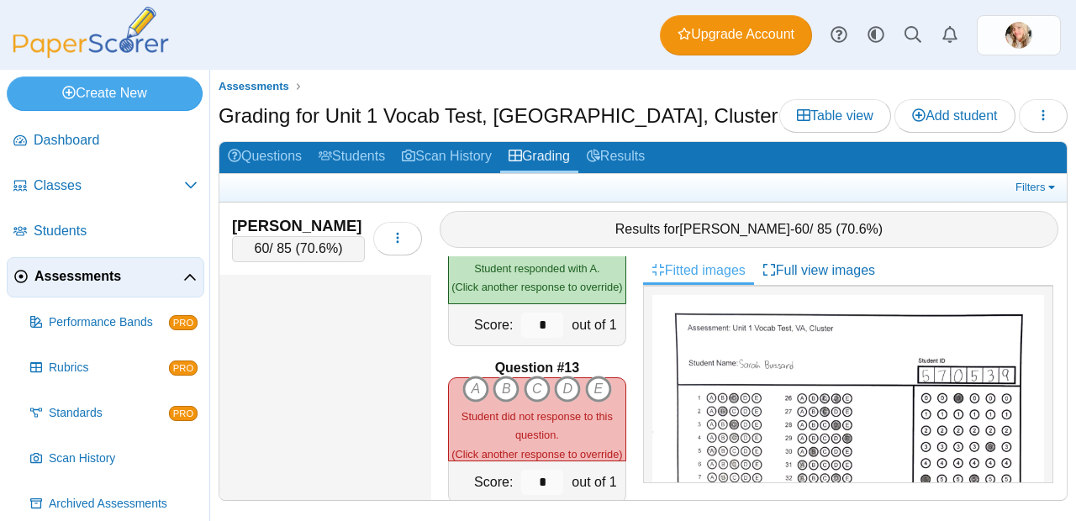
scroll to position [1859, 0]
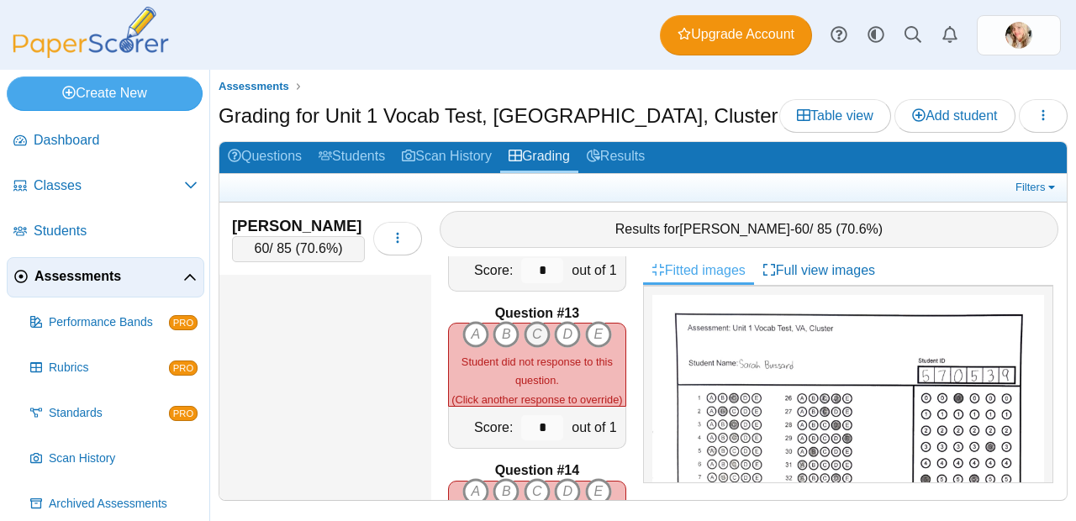
click at [534, 332] on icon "C" at bounding box center [536, 334] width 27 height 27
type input "*"
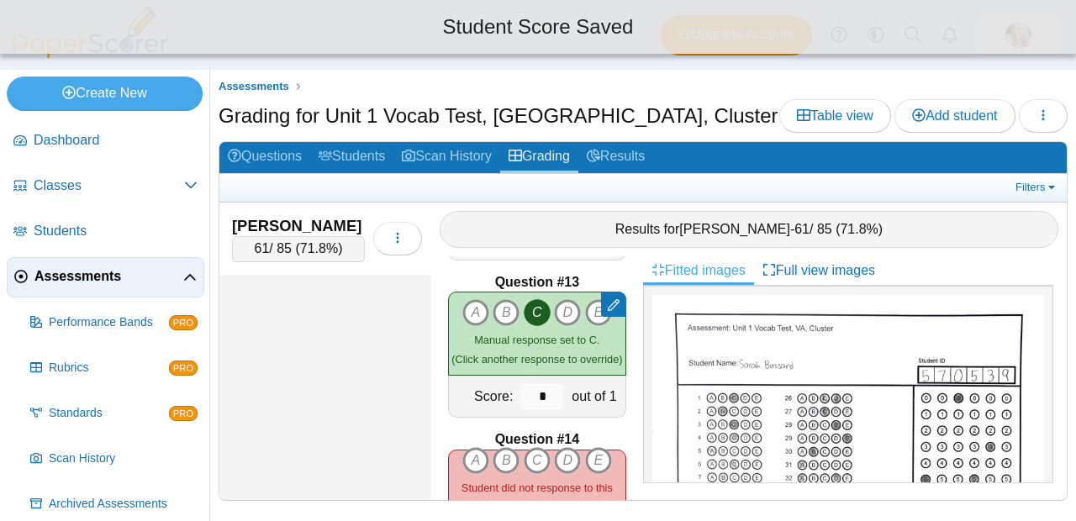
scroll to position [1921, 0]
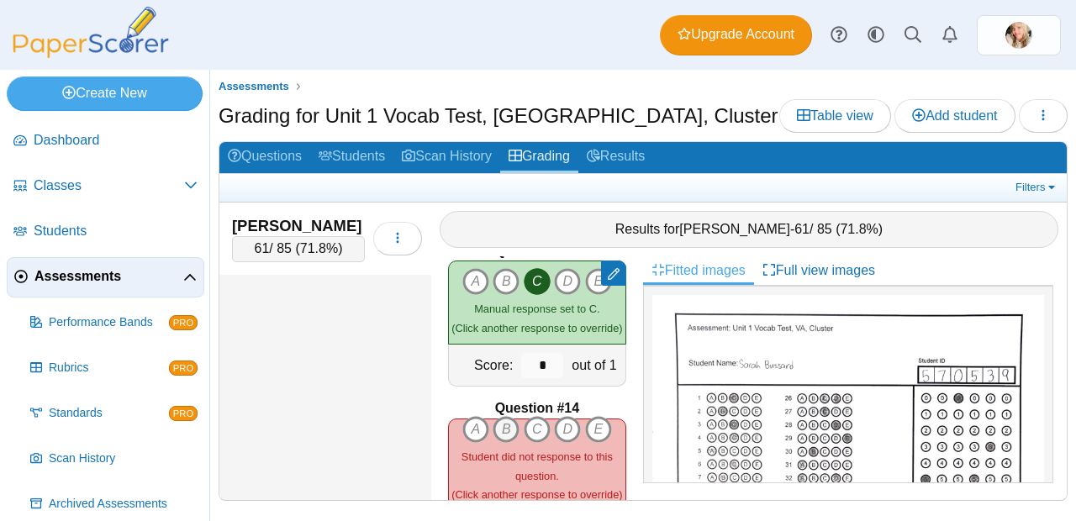
click at [503, 417] on icon "B" at bounding box center [505, 429] width 27 height 27
type input "*"
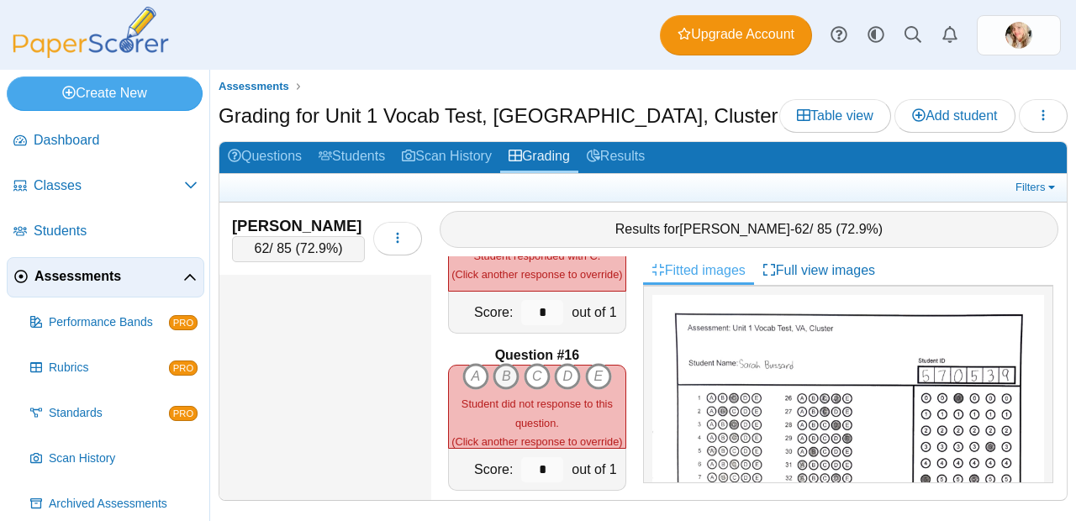
scroll to position [2291, 0]
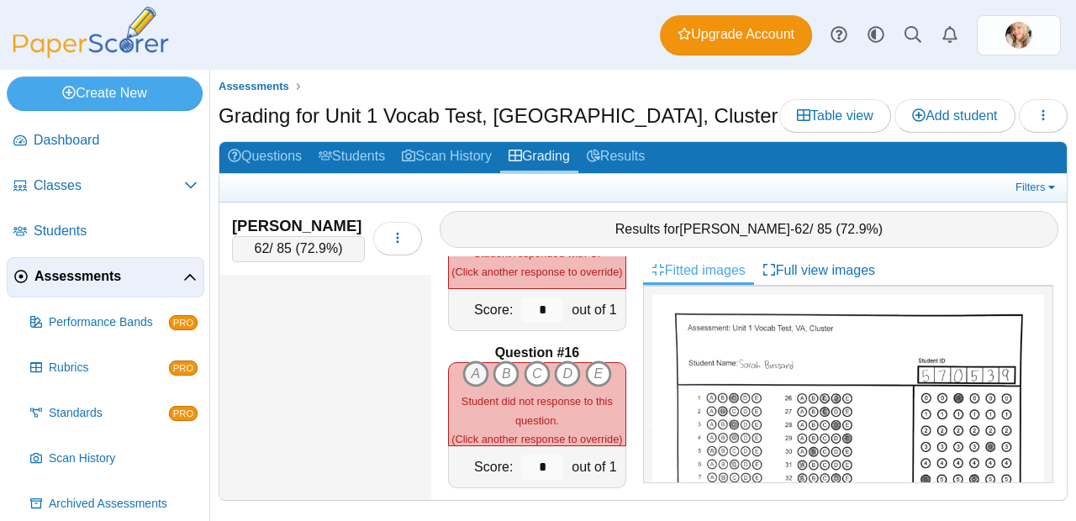
click at [476, 365] on icon "A" at bounding box center [475, 373] width 27 height 27
type input "*"
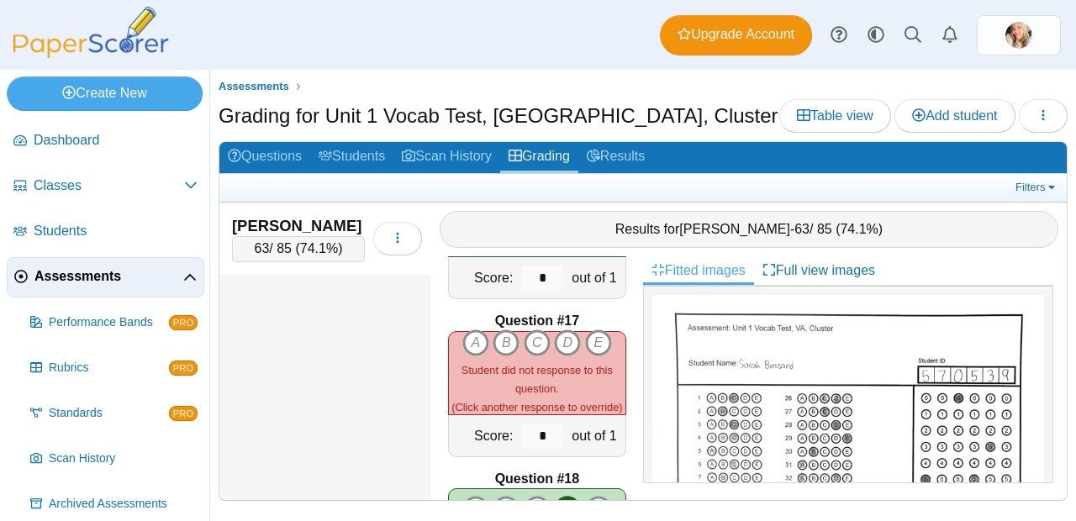
scroll to position [2496, 0]
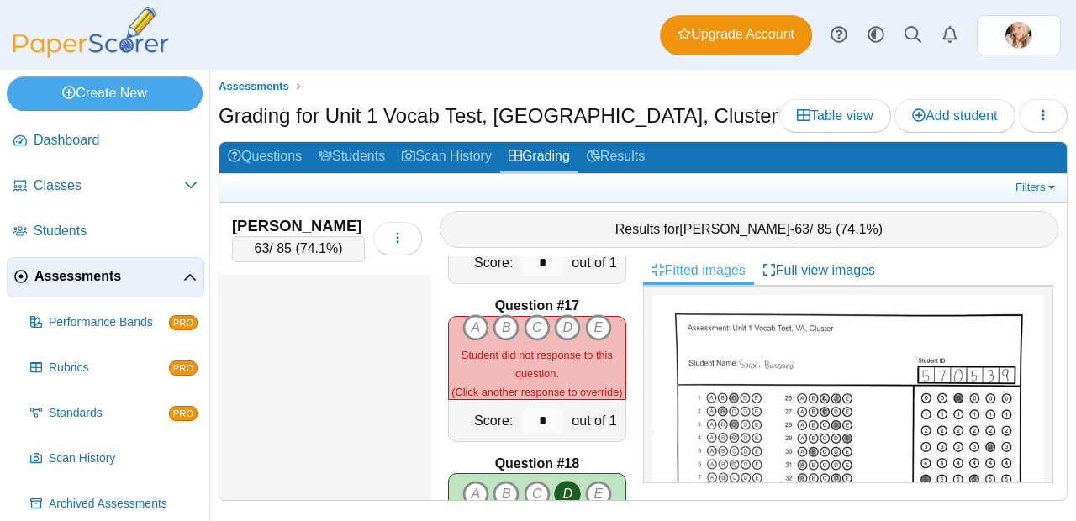
click at [561, 319] on icon "D" at bounding box center [567, 327] width 27 height 27
type input "*"
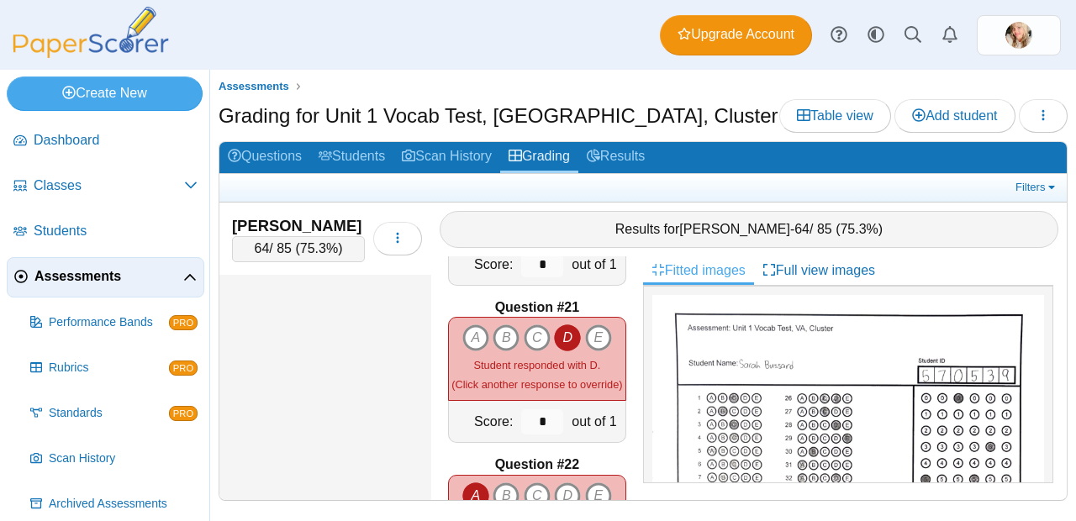
scroll to position [3140, 0]
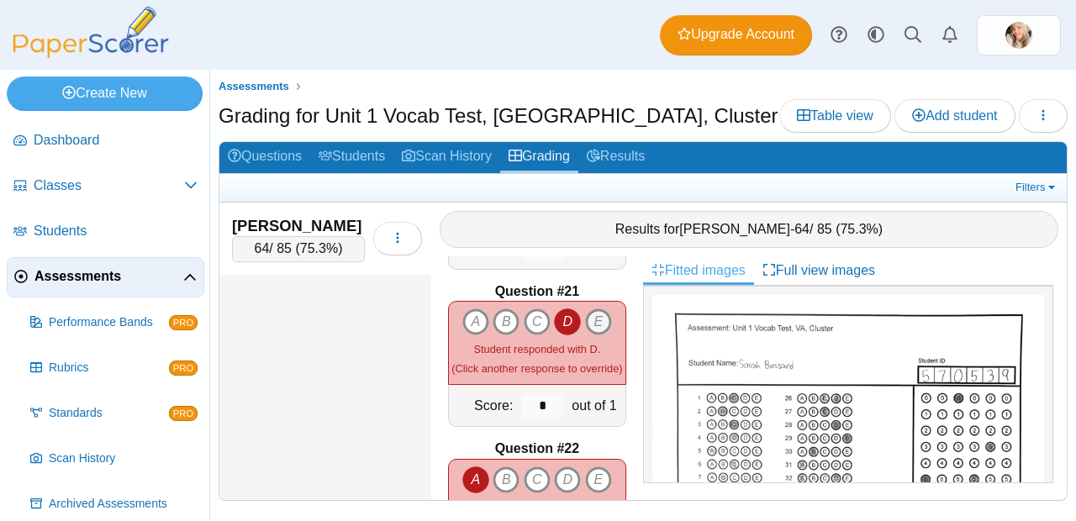
click at [593, 315] on icon "E" at bounding box center [598, 321] width 27 height 27
type input "*"
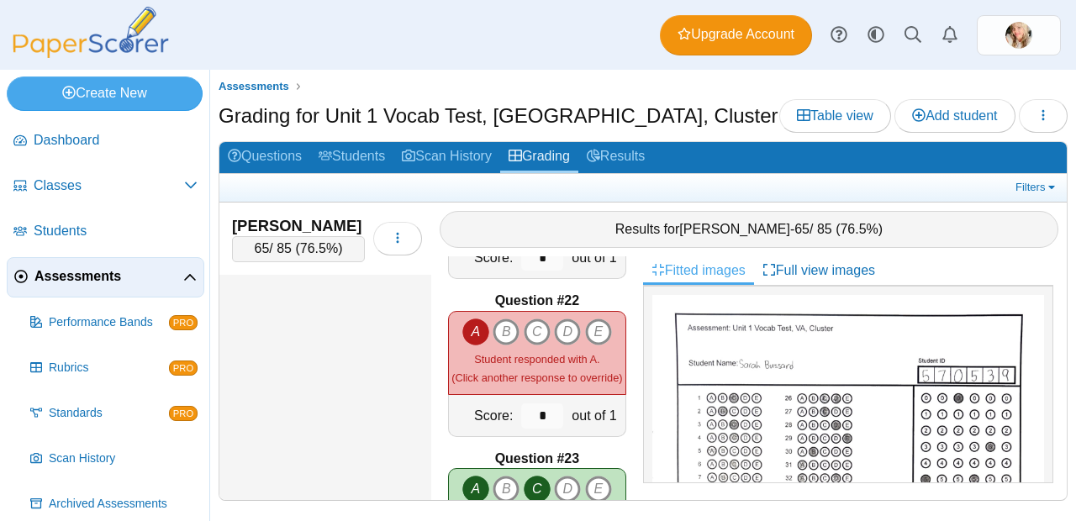
scroll to position [3289, 0]
click at [497, 322] on icon "B" at bounding box center [505, 331] width 27 height 27
type input "*"
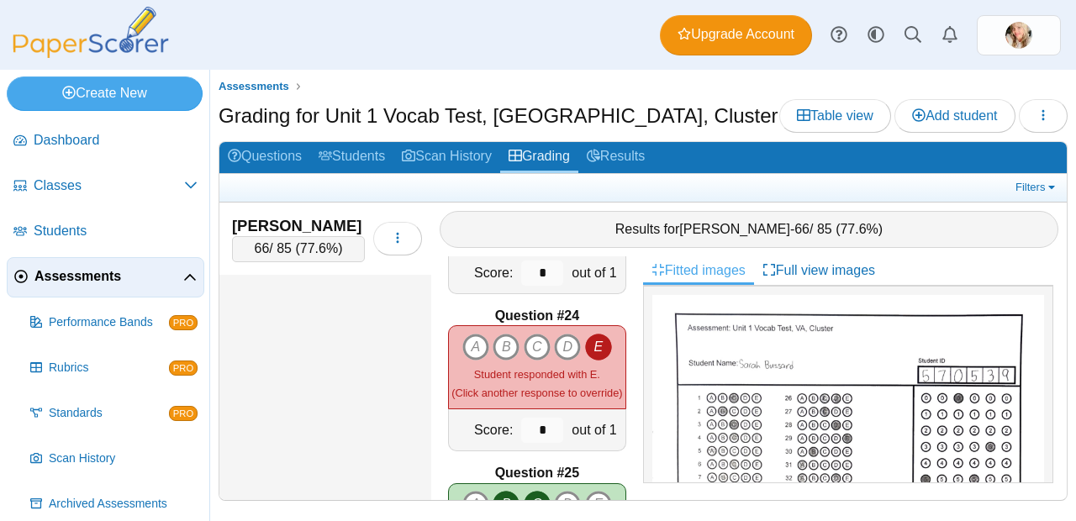
scroll to position [3589, 0]
click at [471, 333] on icon "A" at bounding box center [475, 346] width 27 height 27
type input "*"
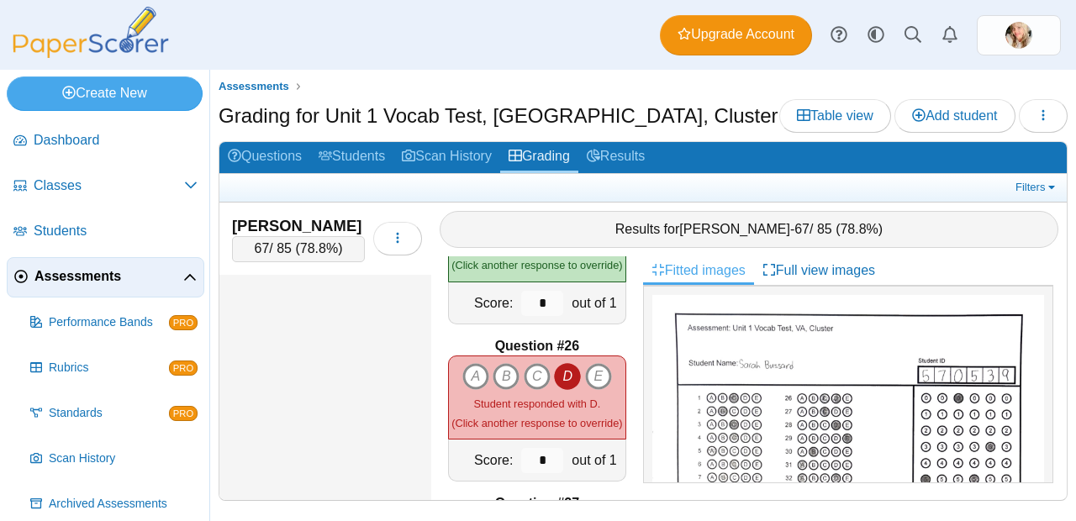
scroll to position [3874, 0]
click at [531, 362] on icon "C" at bounding box center [536, 375] width 27 height 27
type input "*"
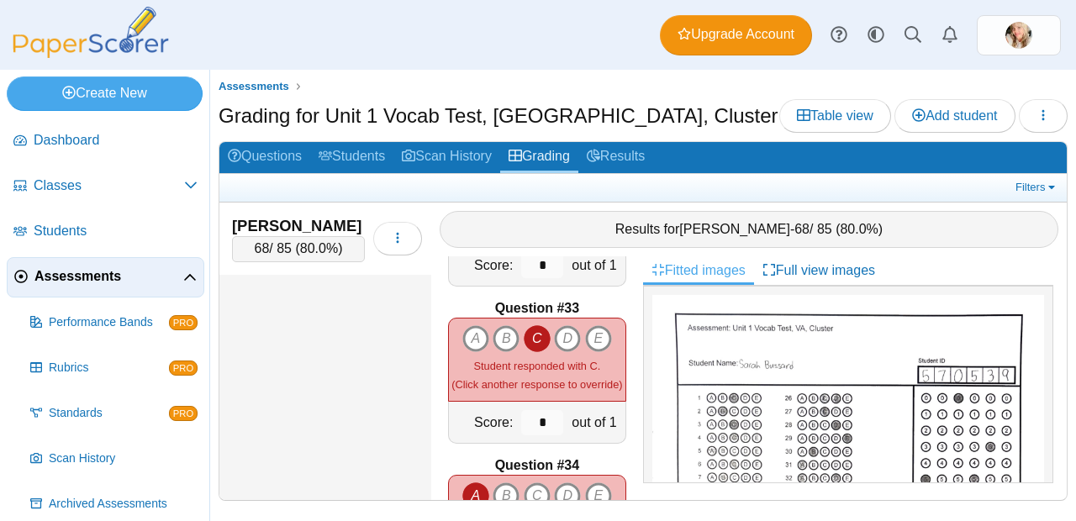
scroll to position [5053, 0]
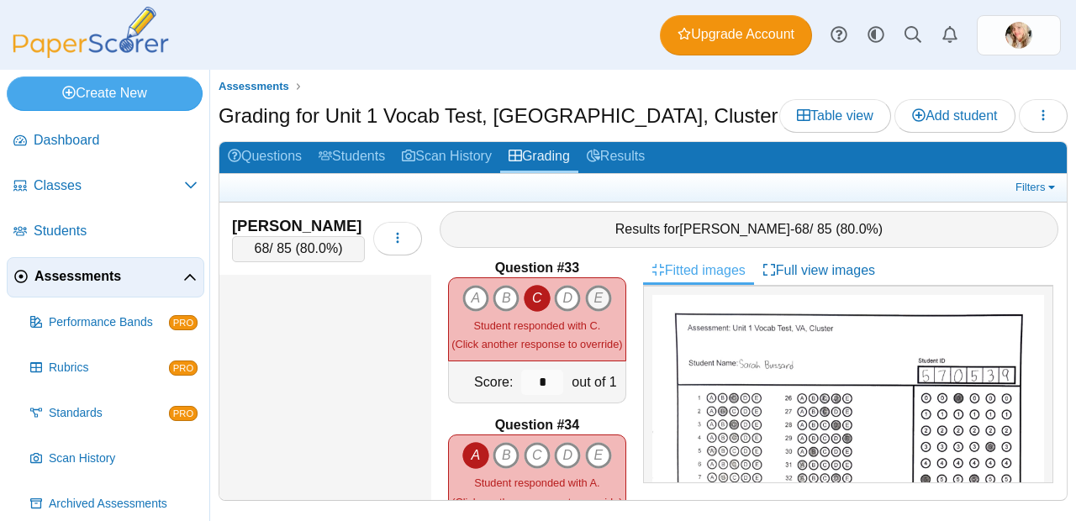
click at [593, 287] on icon "E" at bounding box center [598, 298] width 27 height 27
type input "*"
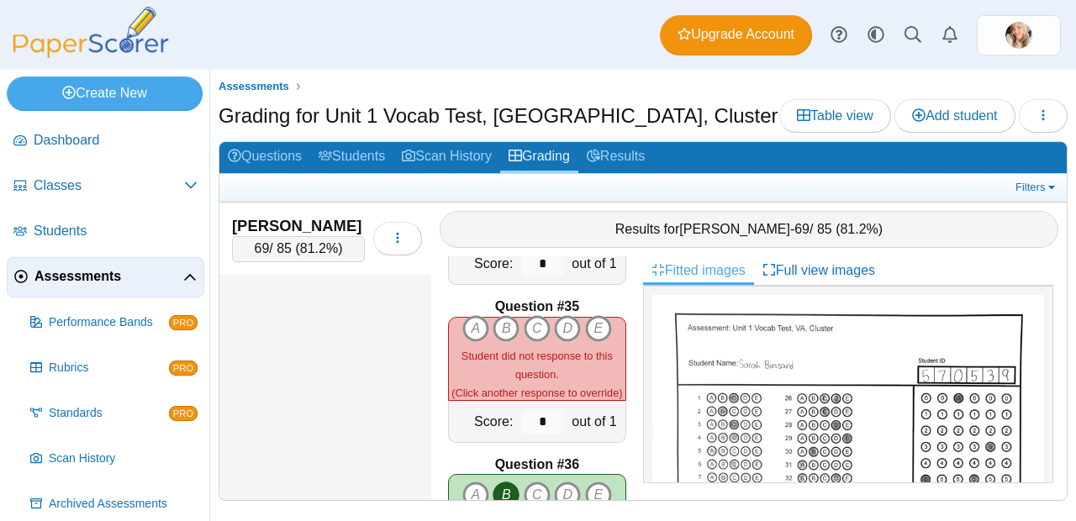
scroll to position [5318, 0]
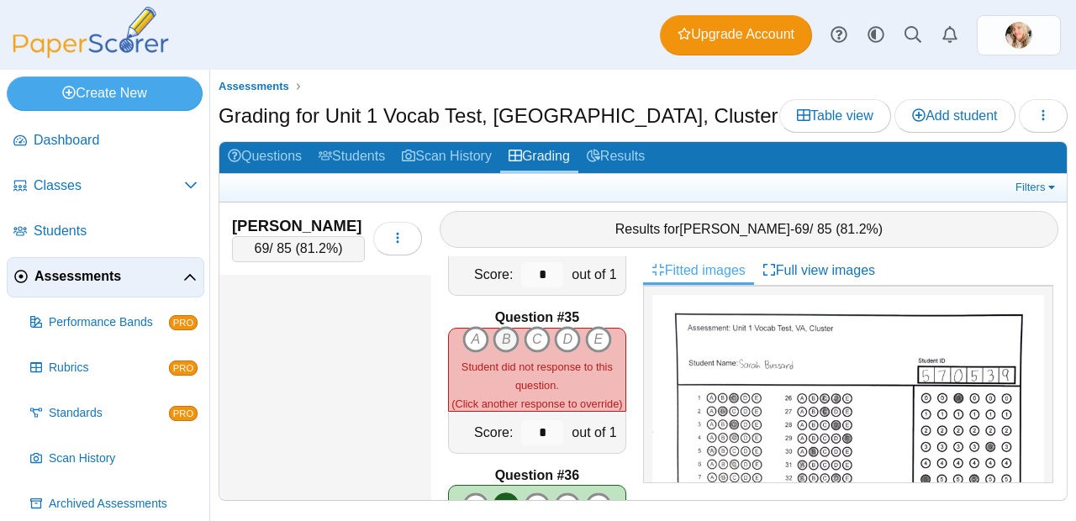
click at [502, 331] on icon "B" at bounding box center [505, 339] width 27 height 27
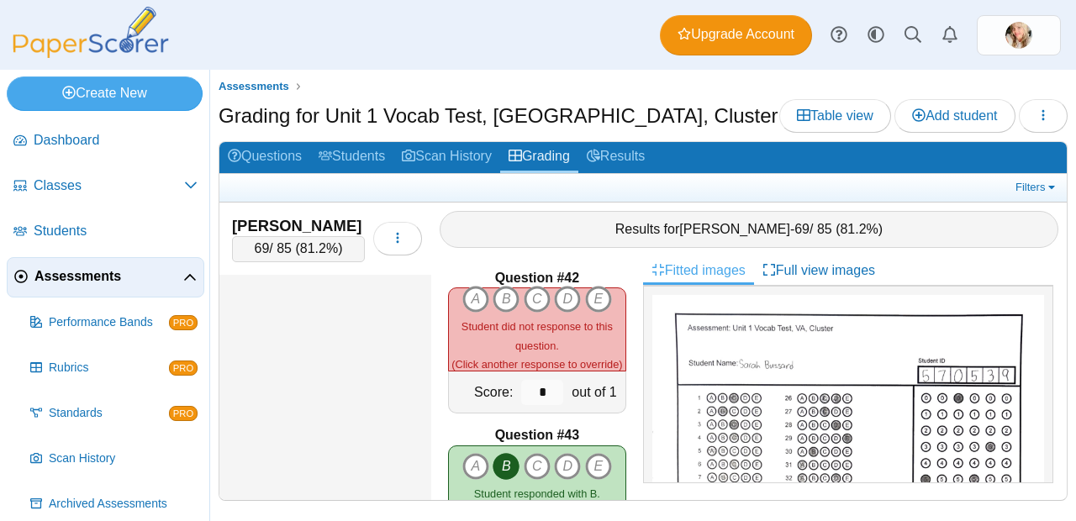
scroll to position [6457, 0]
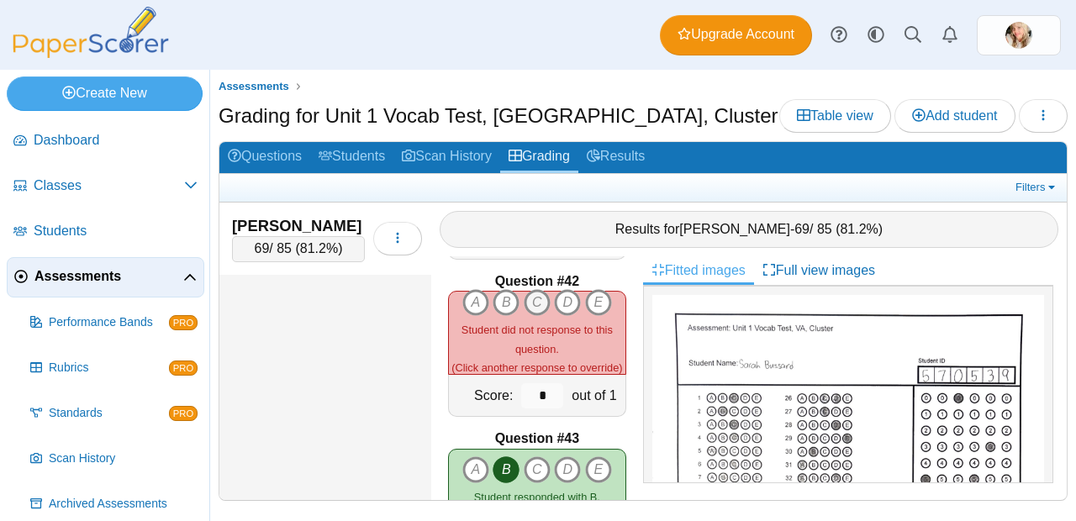
click at [532, 293] on icon "C" at bounding box center [536, 302] width 27 height 27
type input "*"
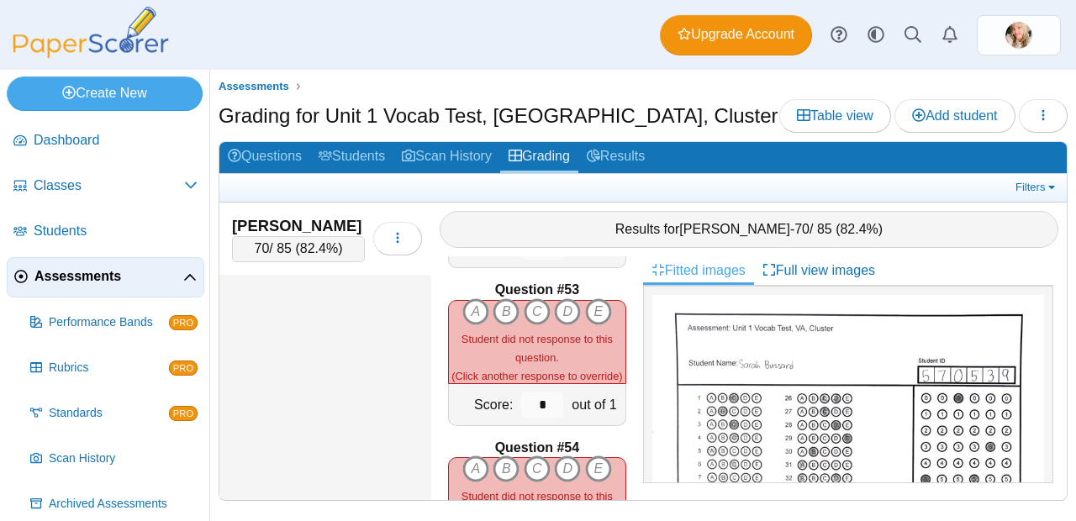
scroll to position [8180, 0]
click at [475, 302] on icon "A" at bounding box center [475, 311] width 27 height 27
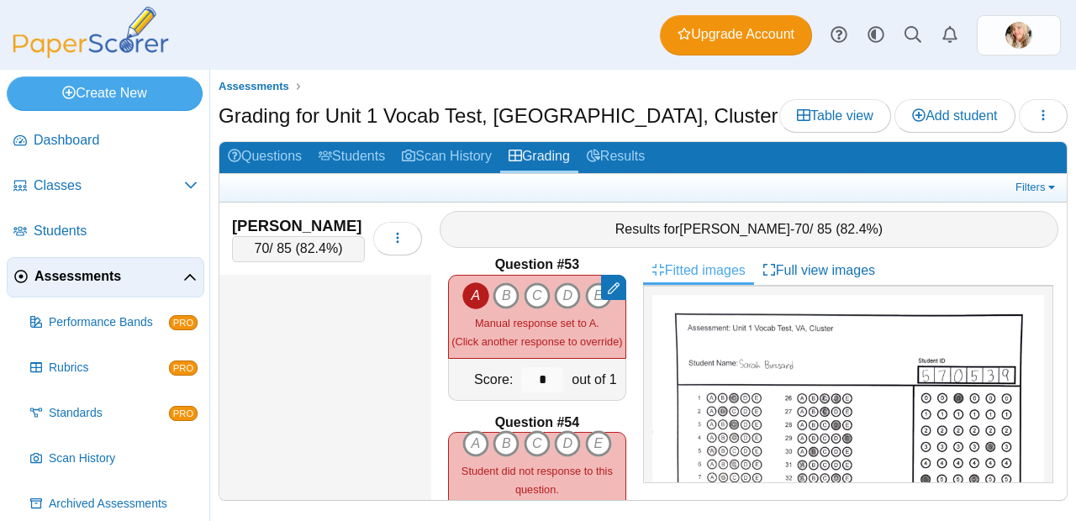
scroll to position [8207, 0]
click at [479, 429] on icon "A" at bounding box center [475, 442] width 27 height 27
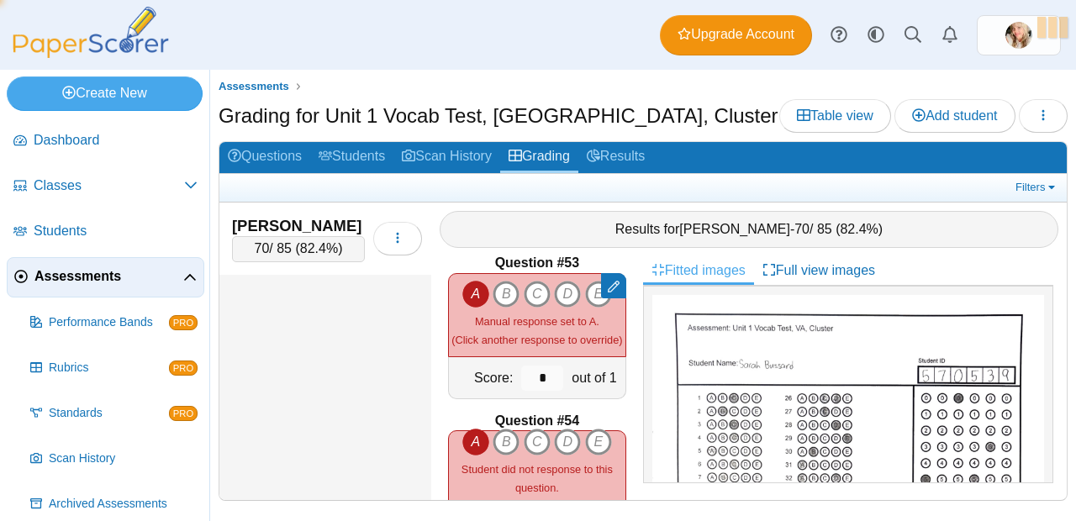
type input "*"
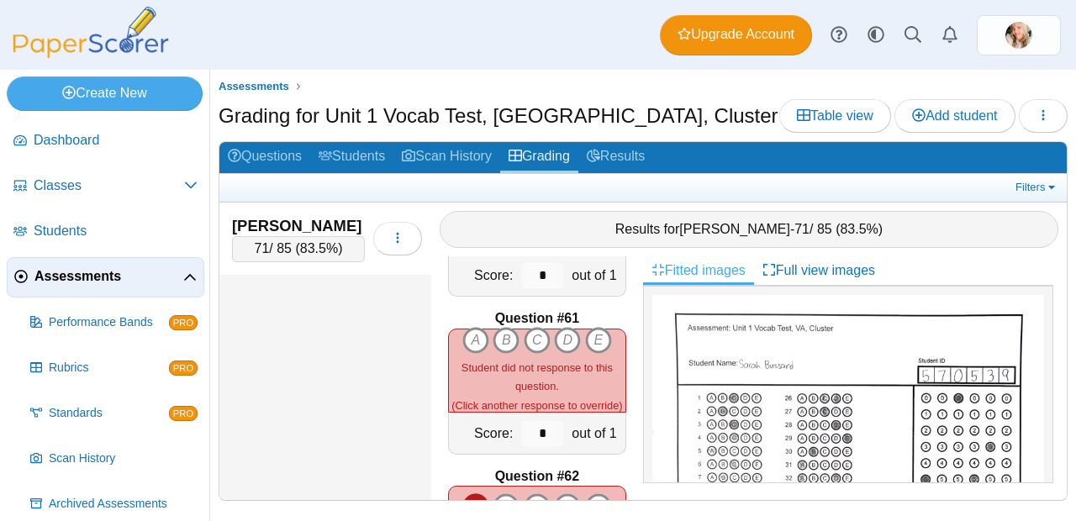
scroll to position [9414, 0]
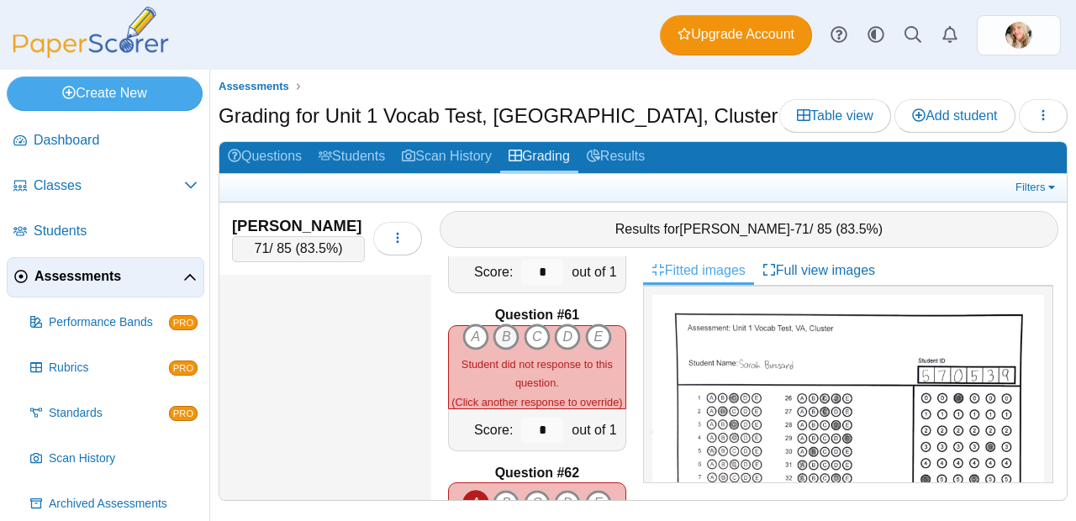
click at [499, 324] on icon "B" at bounding box center [505, 337] width 27 height 27
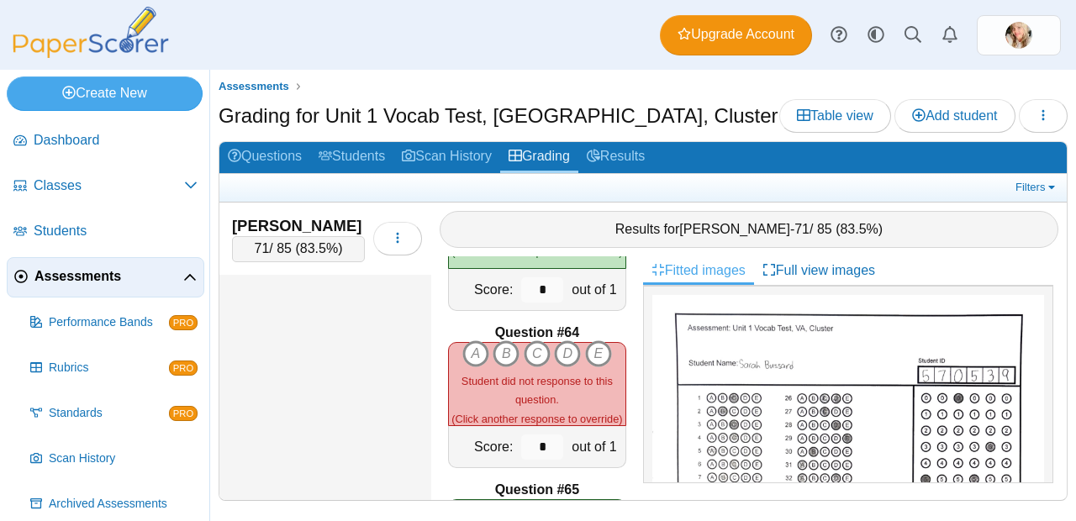
scroll to position [9897, 0]
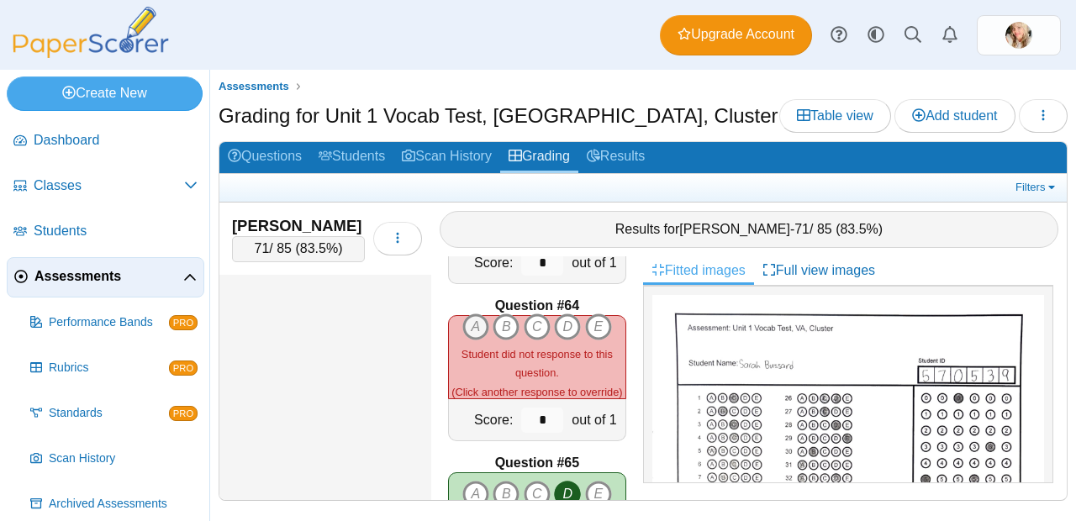
click at [481, 318] on icon "A" at bounding box center [475, 326] width 27 height 27
type input "*"
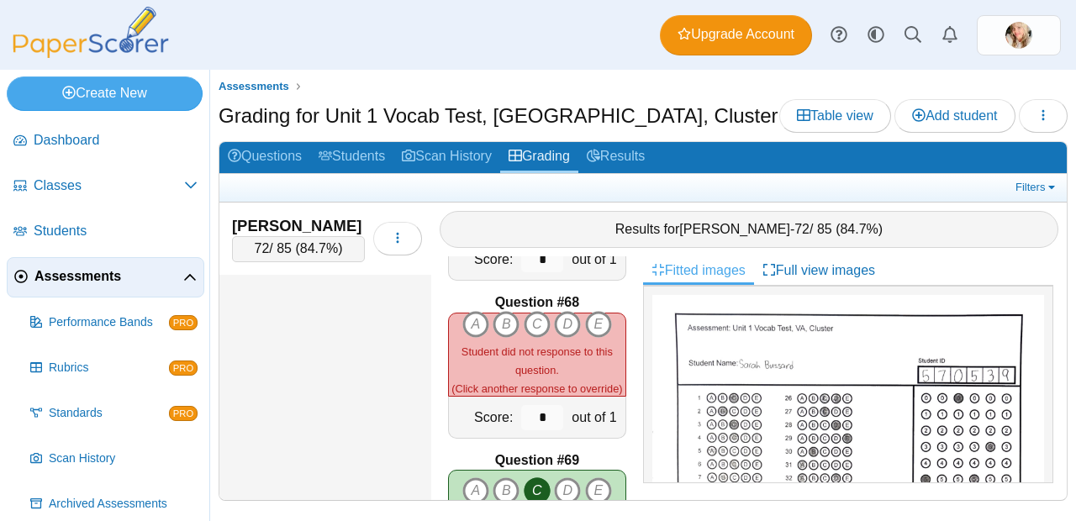
scroll to position [10516, 0]
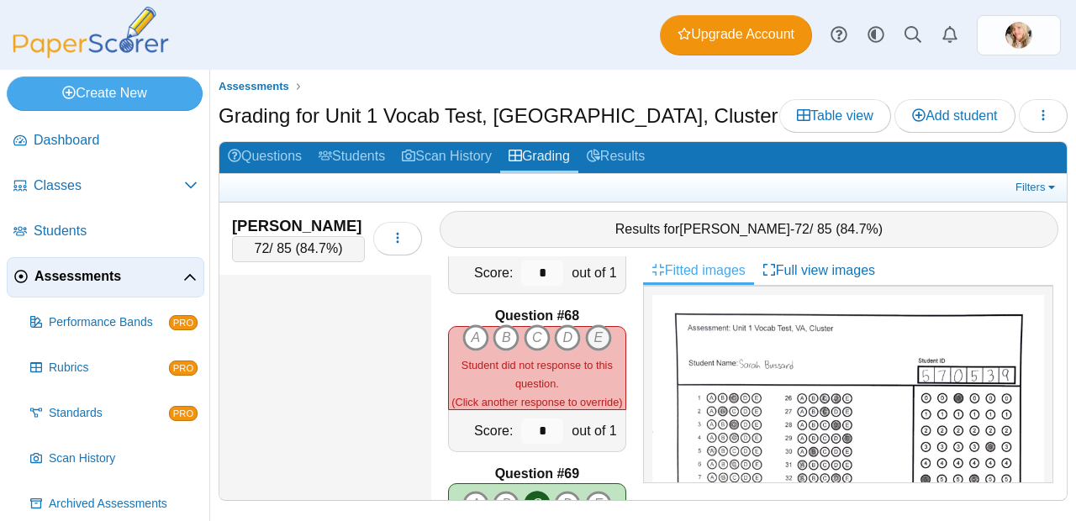
click at [588, 327] on icon "E" at bounding box center [598, 337] width 27 height 27
type input "*"
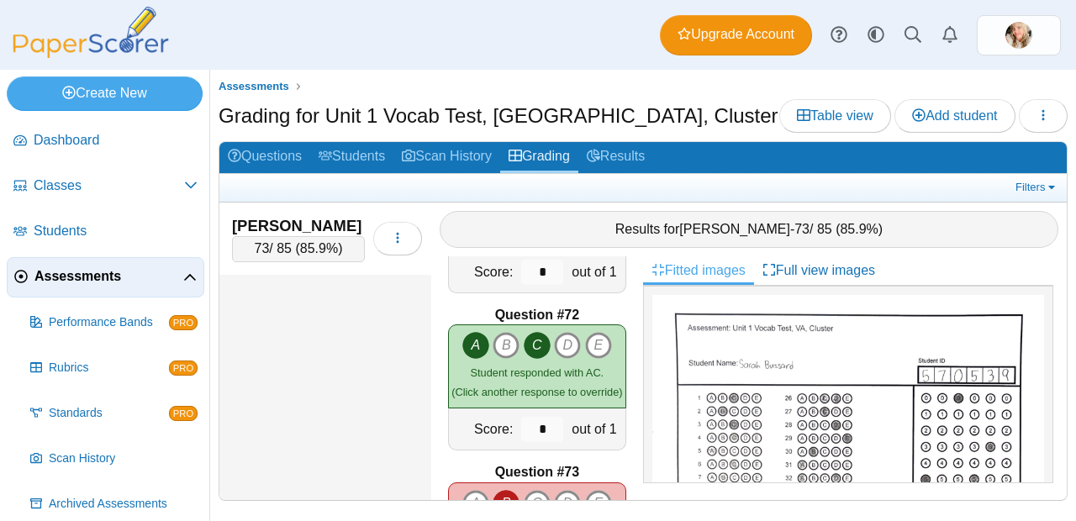
scroll to position [11276, 0]
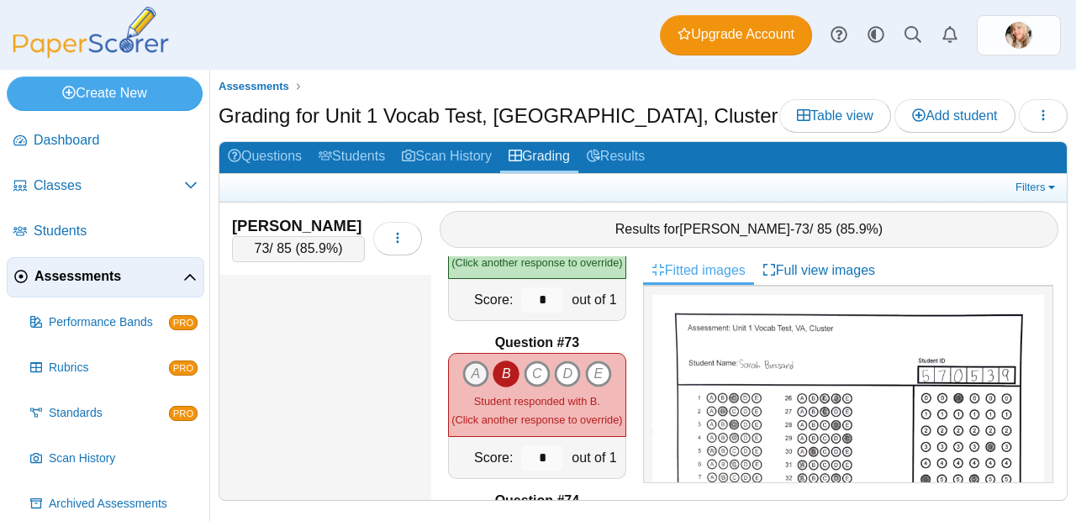
click at [470, 371] on icon "A" at bounding box center [475, 373] width 27 height 27
type input "*"
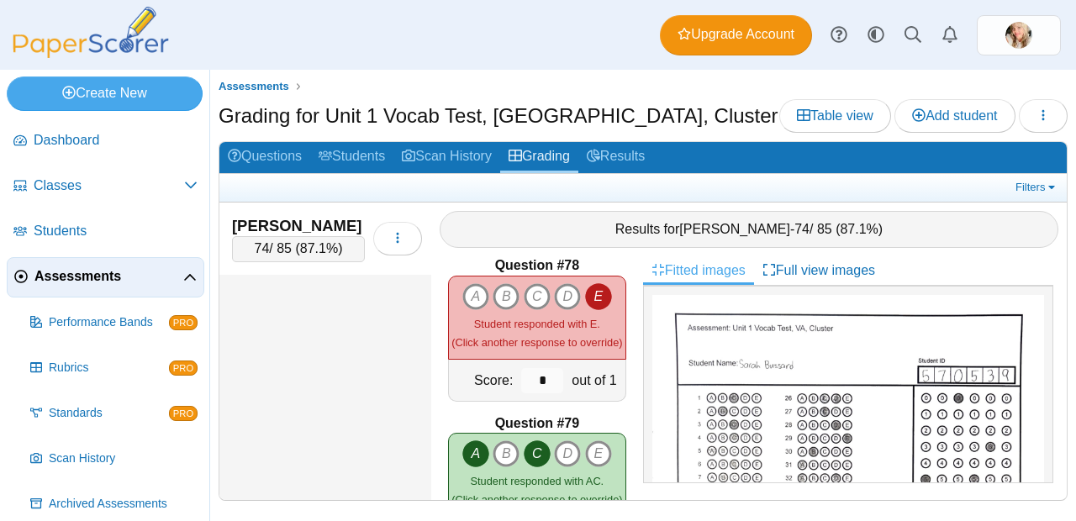
scroll to position [12125, 0]
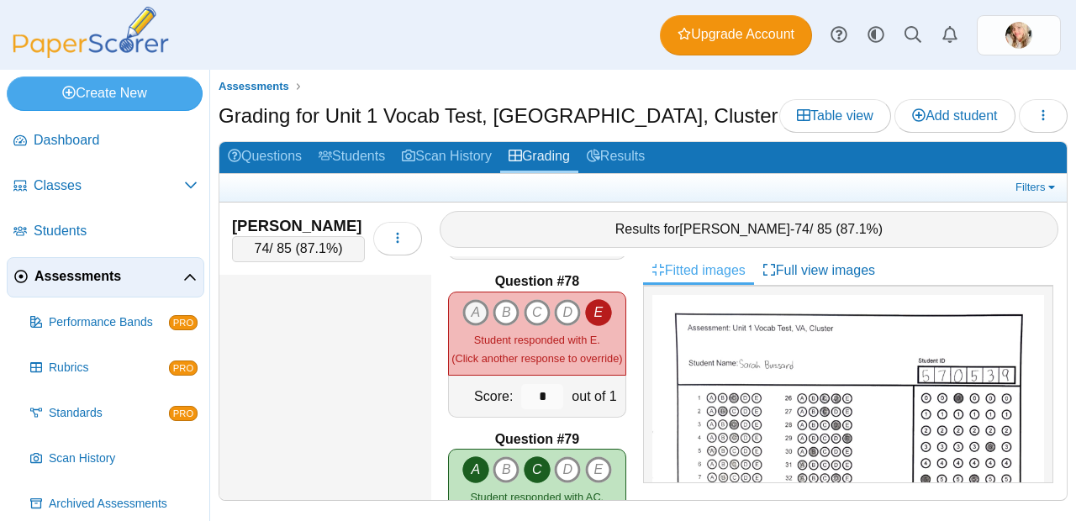
click at [476, 309] on icon "A" at bounding box center [475, 312] width 27 height 27
type input "*"
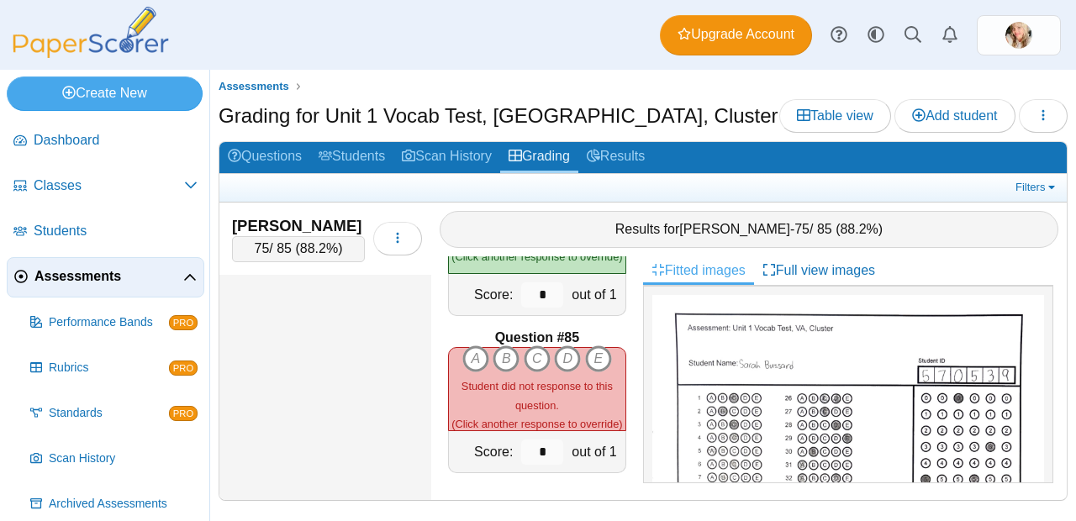
scroll to position [13170, 0]
click at [466, 346] on icon "A" at bounding box center [475, 359] width 27 height 27
type input "*"
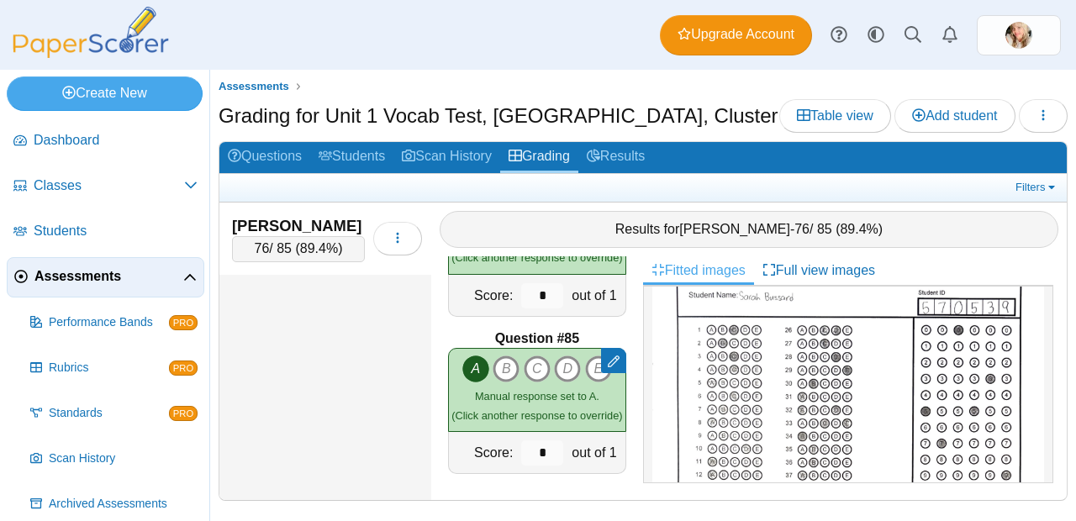
scroll to position [0, 0]
